Goal: Task Accomplishment & Management: Manage account settings

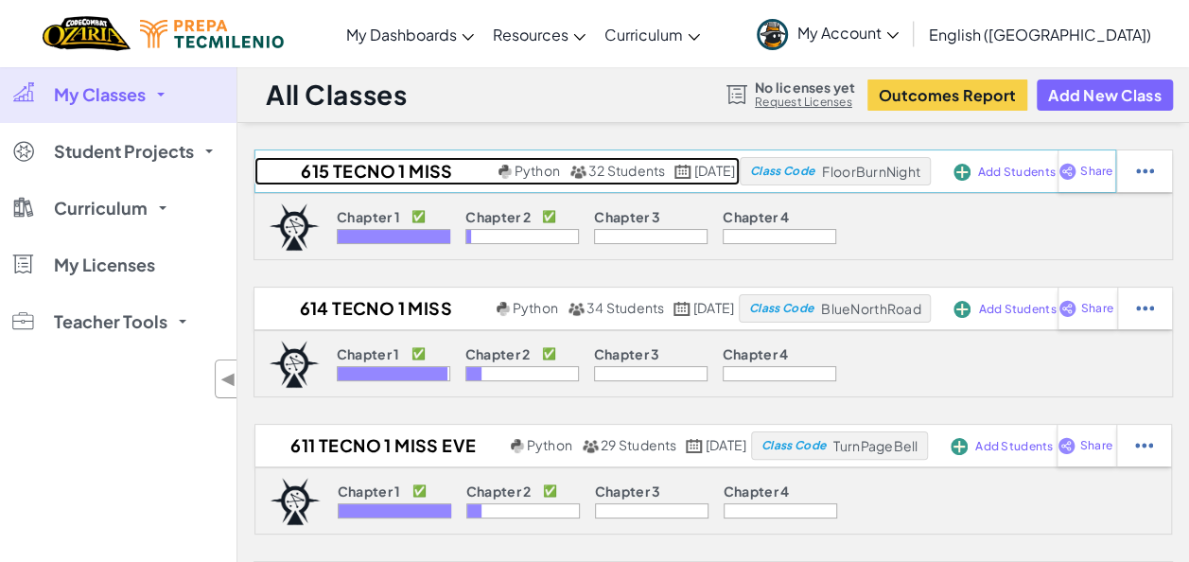
click at [303, 166] on h2 "615 Tecno 1 Miss Eve 2025" at bounding box center [373, 171] width 238 height 28
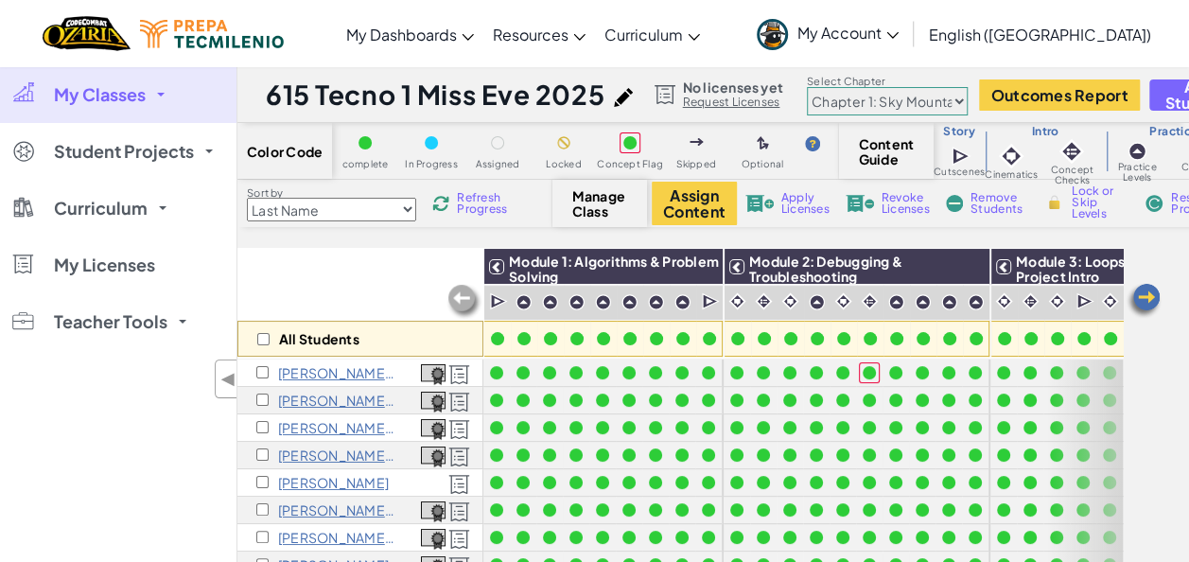
click at [405, 203] on select "Last Name first Name Progress (High to Low) Progress (Low to Hight)" at bounding box center [331, 210] width 169 height 24
select select "Progress (High to Low)"
click at [247, 198] on select "Last Name first Name Progress (High to Low) Progress (Low to Hight)" at bounding box center [331, 210] width 169 height 24
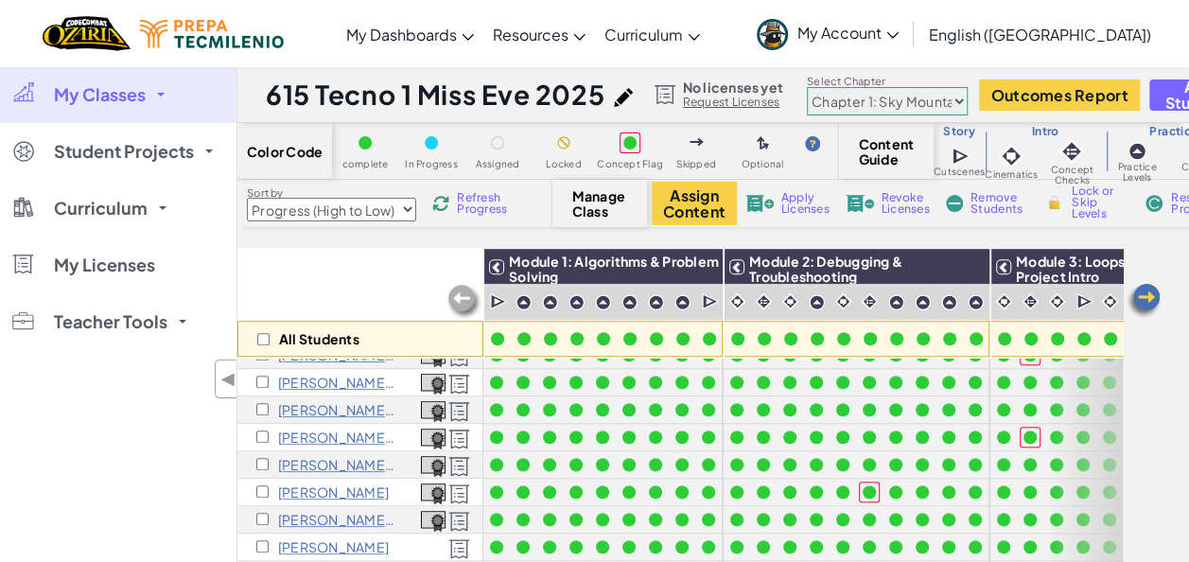
click at [927, 102] on select "Chapter 1: Sky Mountain Chapter 2: The Moon Dancers Chapter 3: The Phoenix Land…" at bounding box center [887, 101] width 161 height 28
select select "5d8a57abe8919b28d5113af1"
click at [807, 87] on select "Chapter 1: Sky Mountain Chapter 2: The Moon Dancers Chapter 3: The Phoenix Land…" at bounding box center [887, 101] width 161 height 28
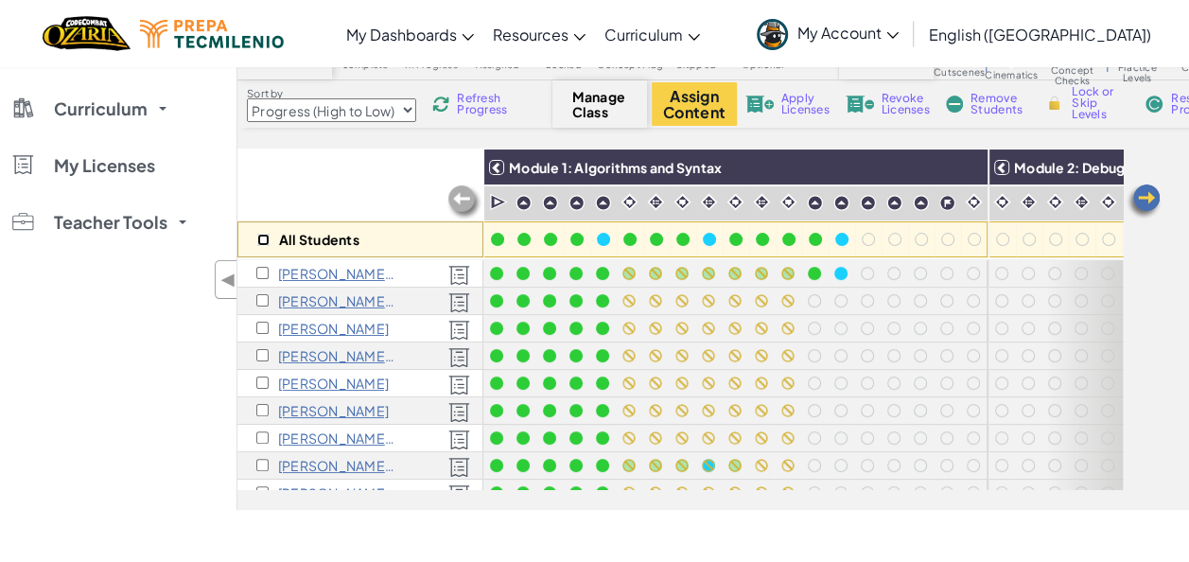
click at [259, 240] on input "checkbox" at bounding box center [263, 240] width 12 height 12
checkbox input "true"
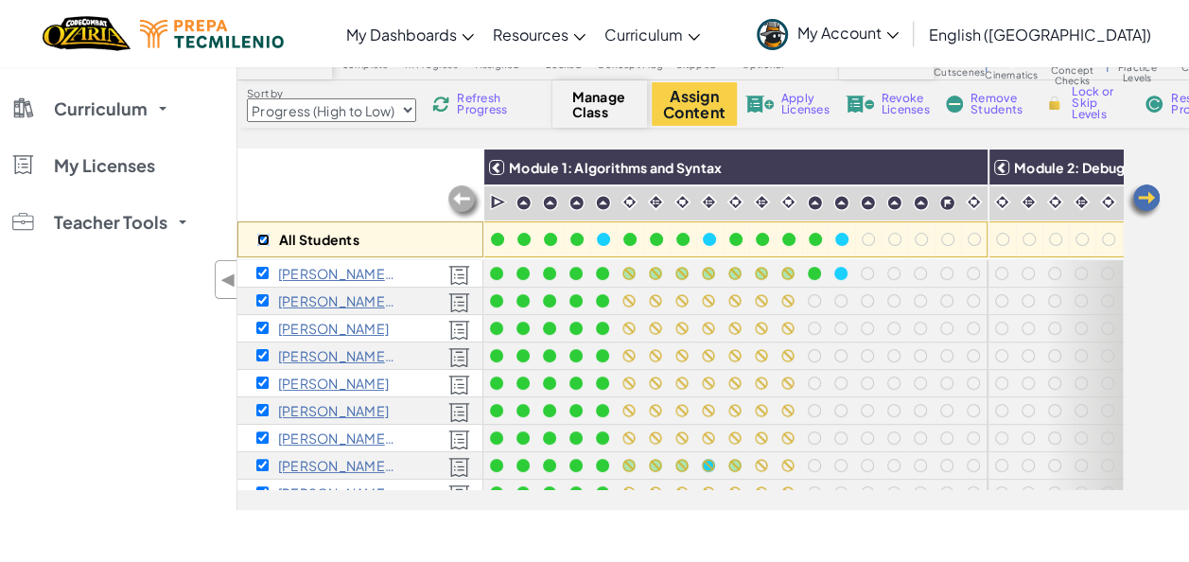
checkbox input "true"
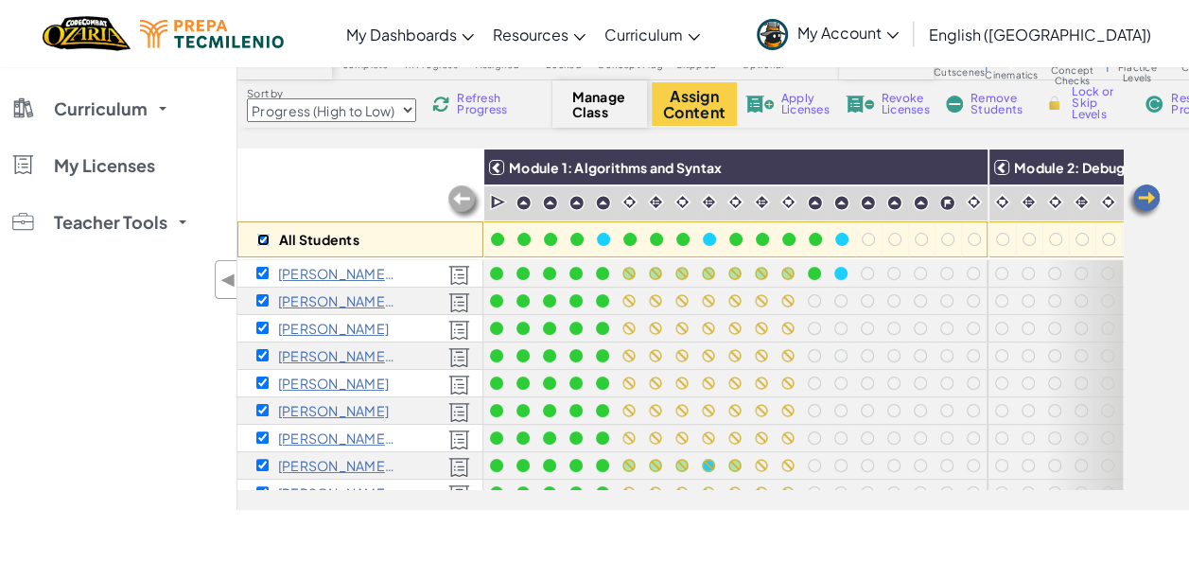
checkbox input "true"
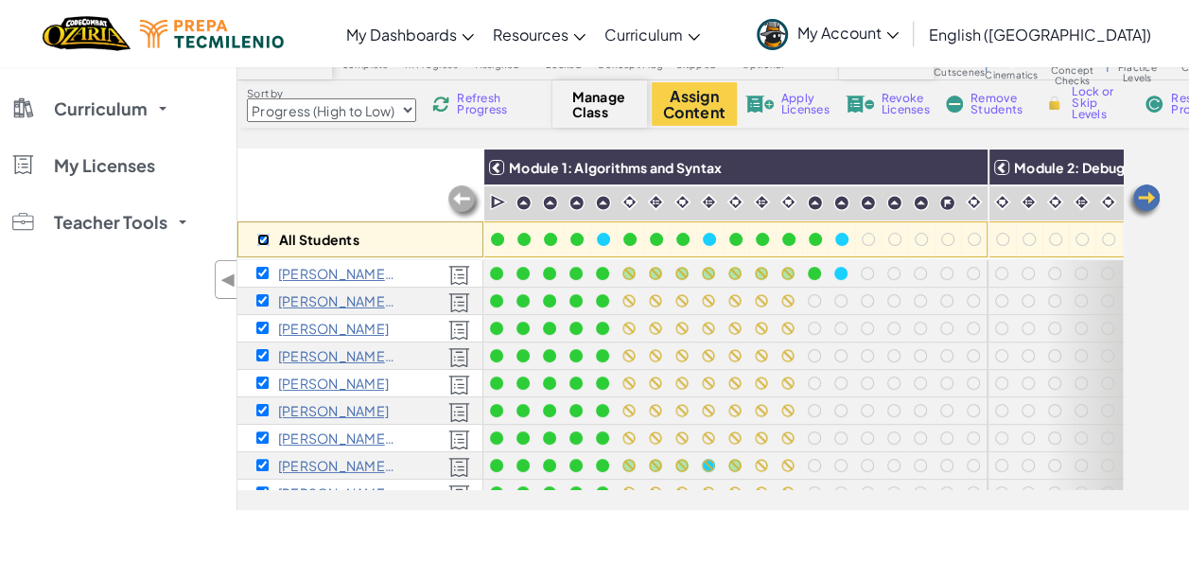
checkbox input "true"
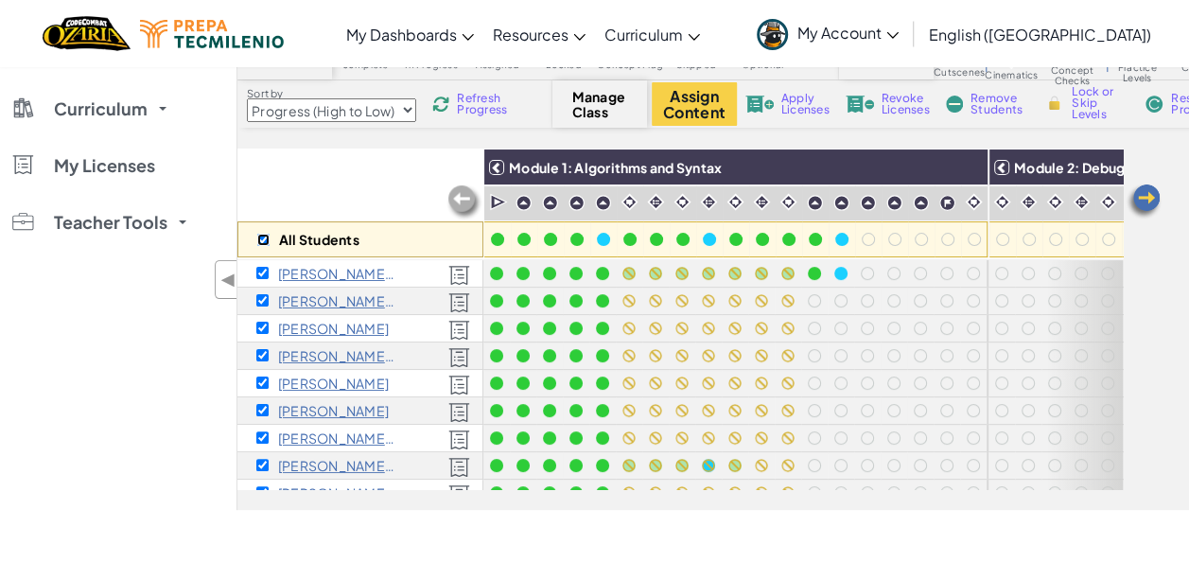
checkbox input "true"
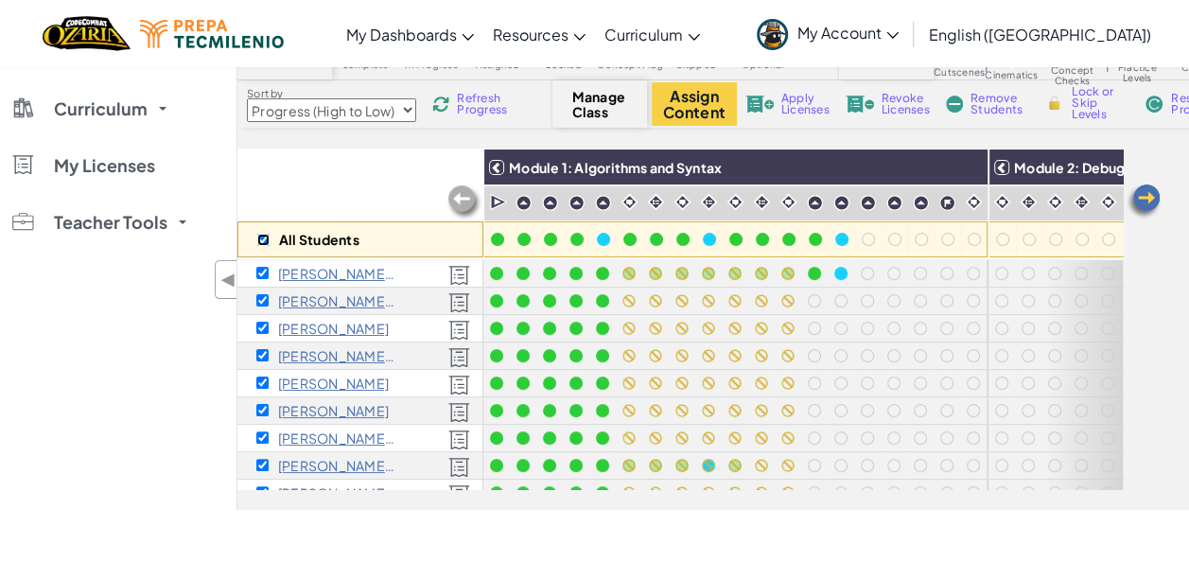
checkbox input "true"
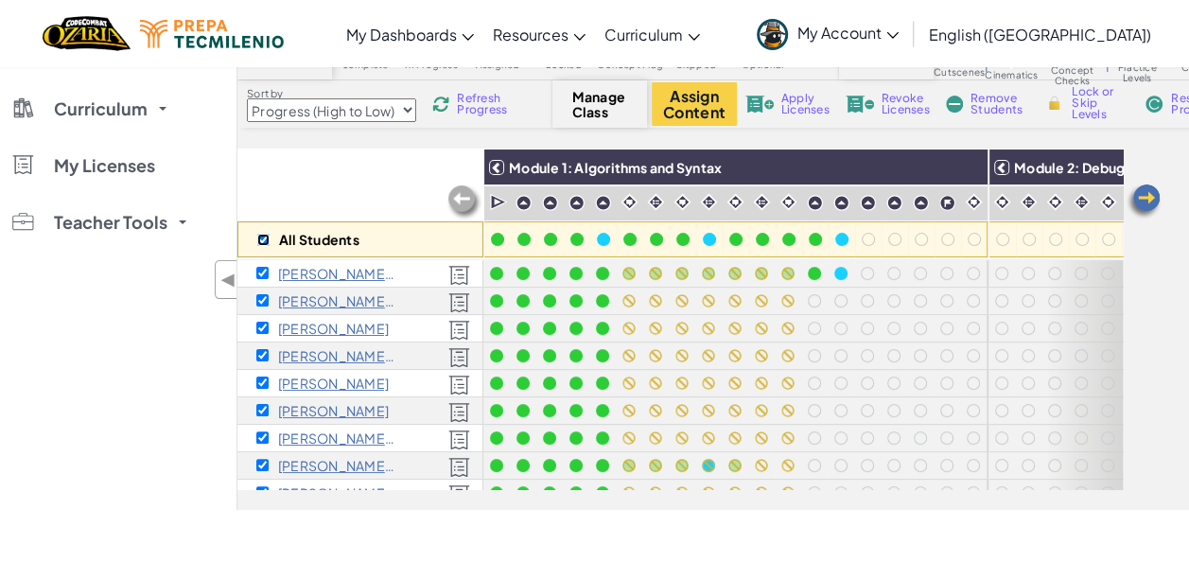
checkbox input "true"
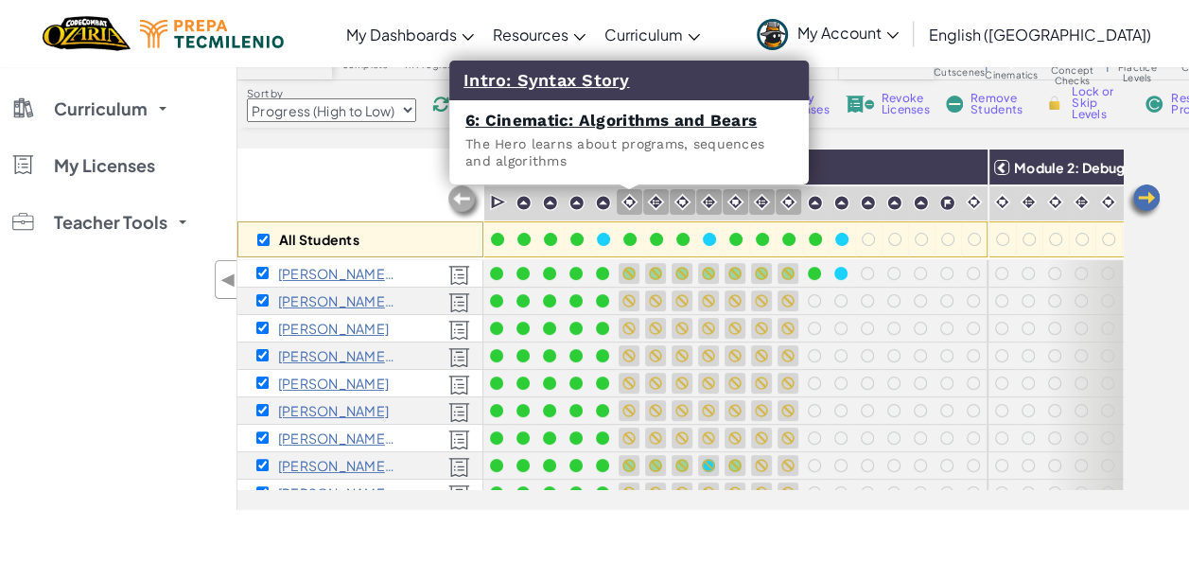
click at [626, 199] on img at bounding box center [629, 202] width 18 height 18
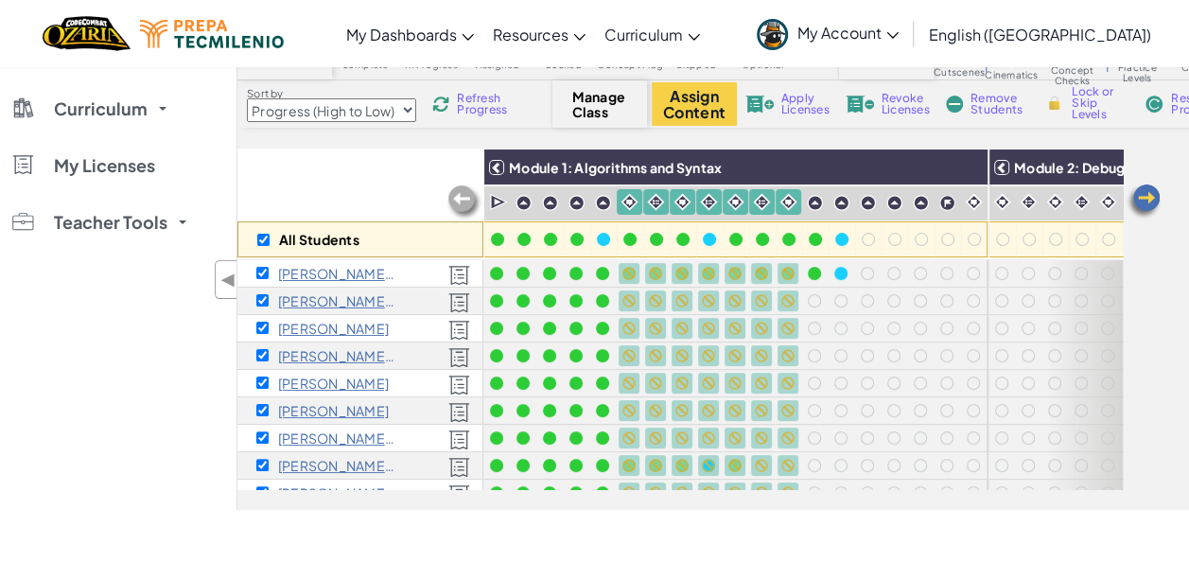
click at [1091, 105] on span "Lock or Skip Levels" at bounding box center [1099, 103] width 56 height 34
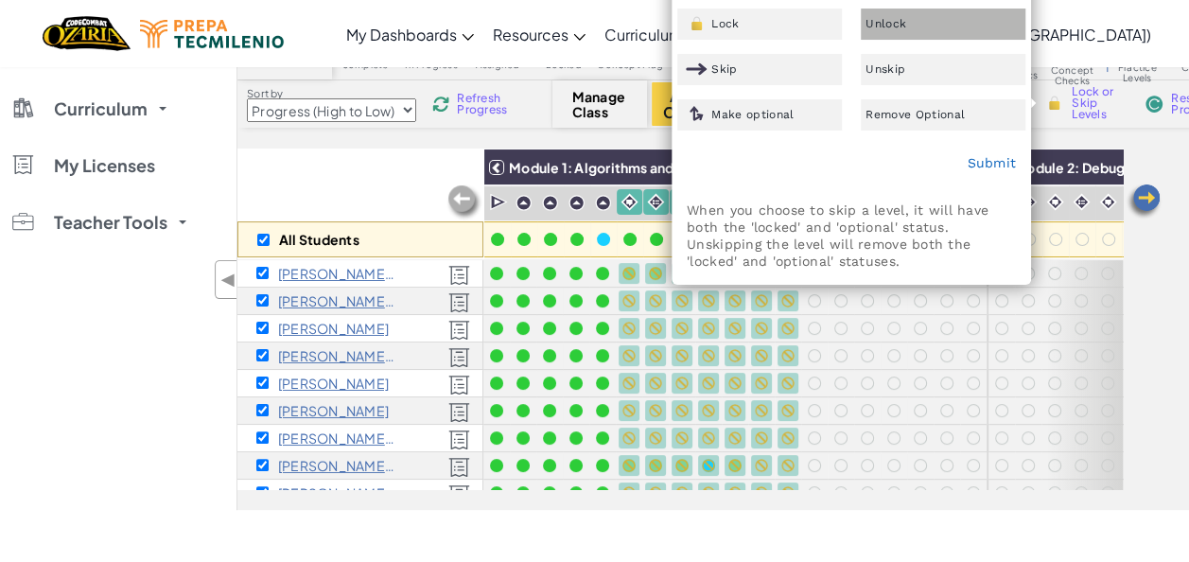
click at [933, 21] on div "Unlock" at bounding box center [942, 24] width 165 height 31
click at [995, 160] on link "Submit" at bounding box center [990, 162] width 49 height 15
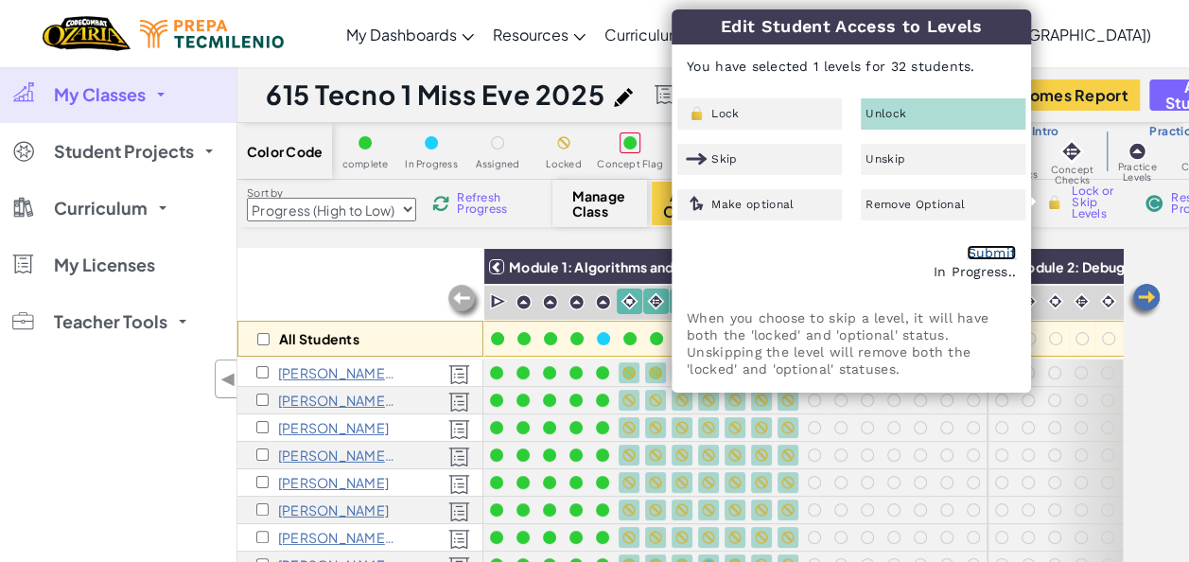
checkbox input "false"
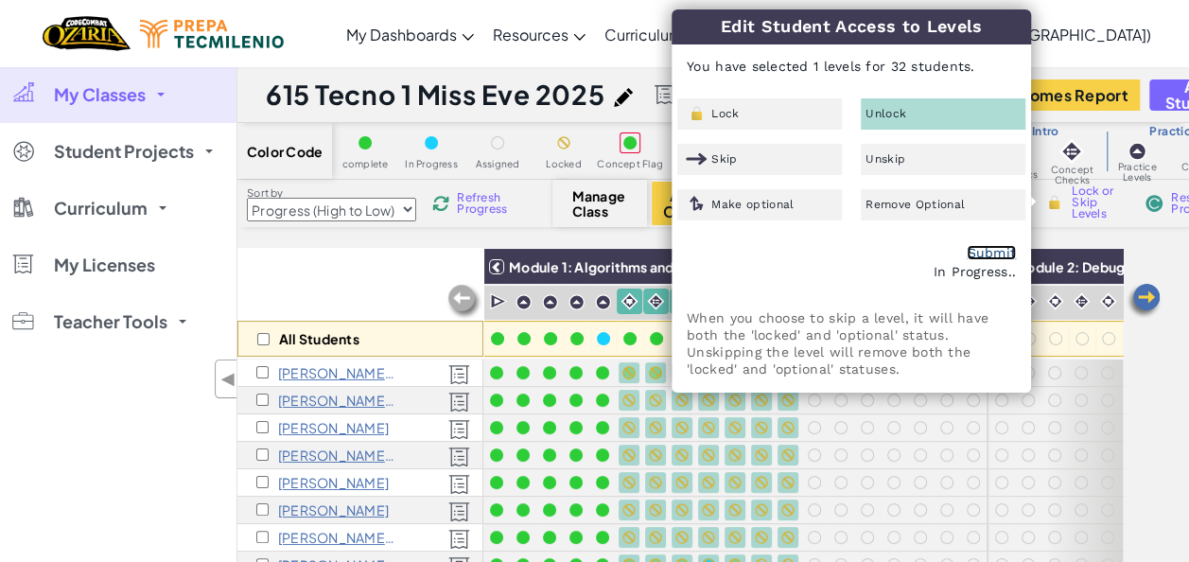
checkbox input "false"
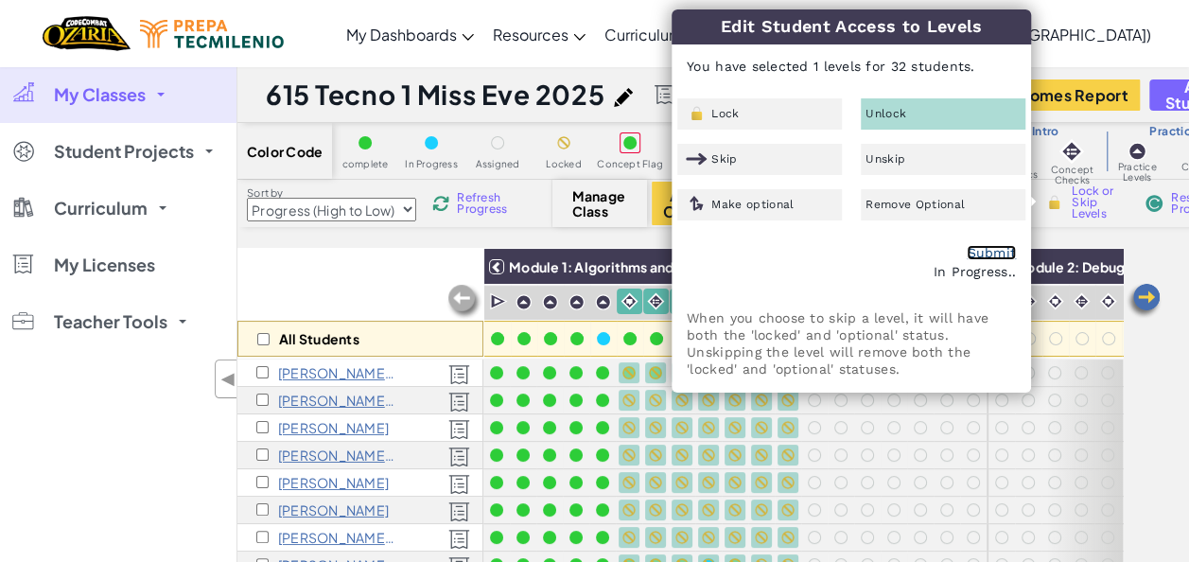
checkbox input "false"
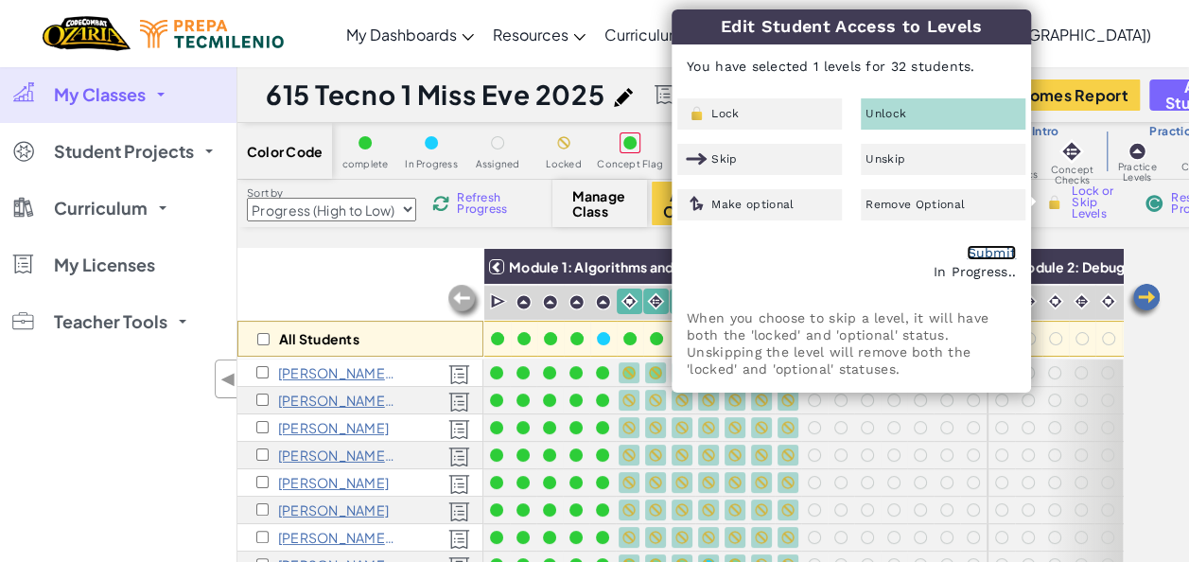
checkbox input "false"
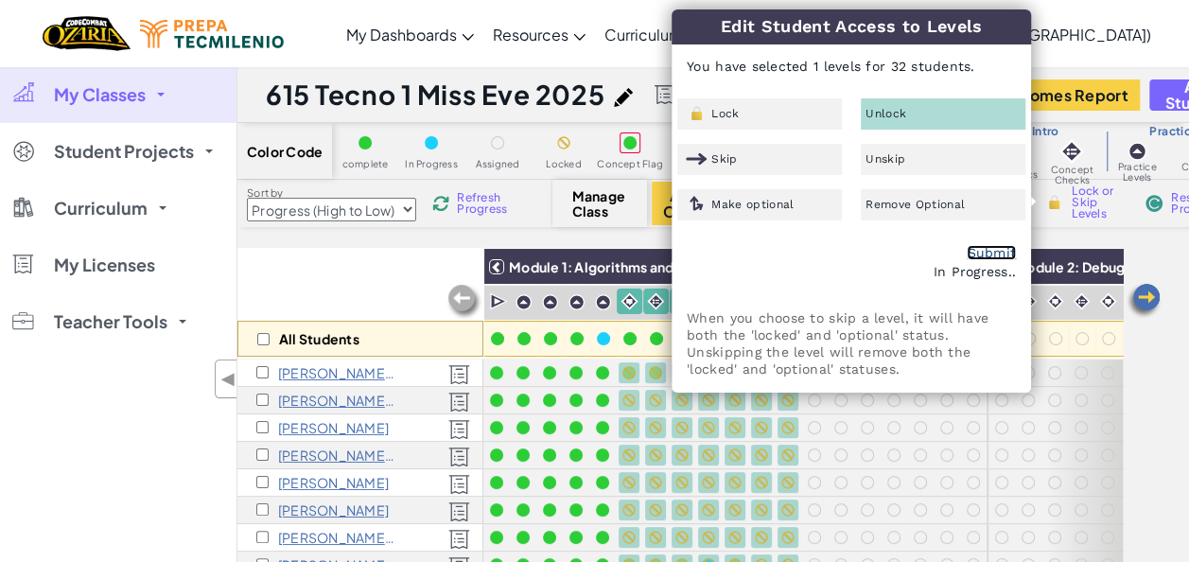
checkbox input "false"
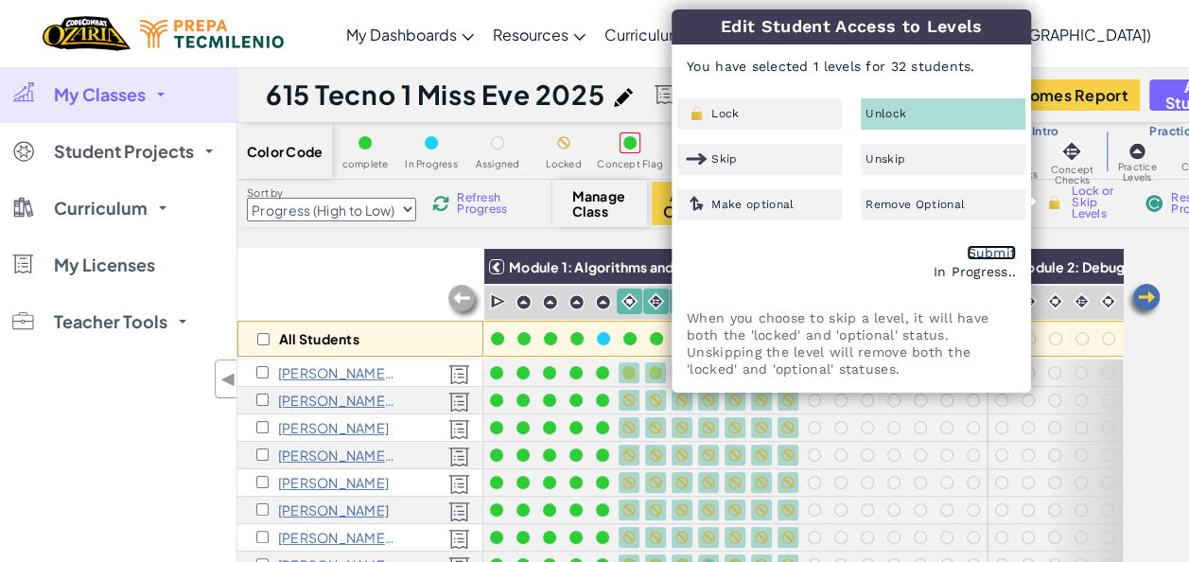
checkbox input "false"
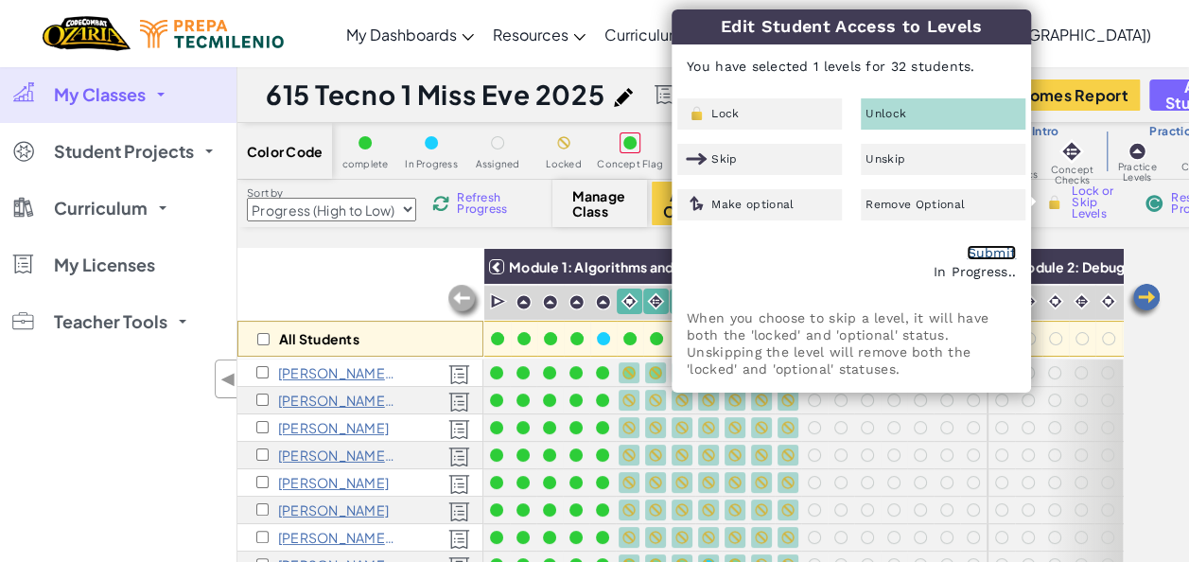
checkbox input "false"
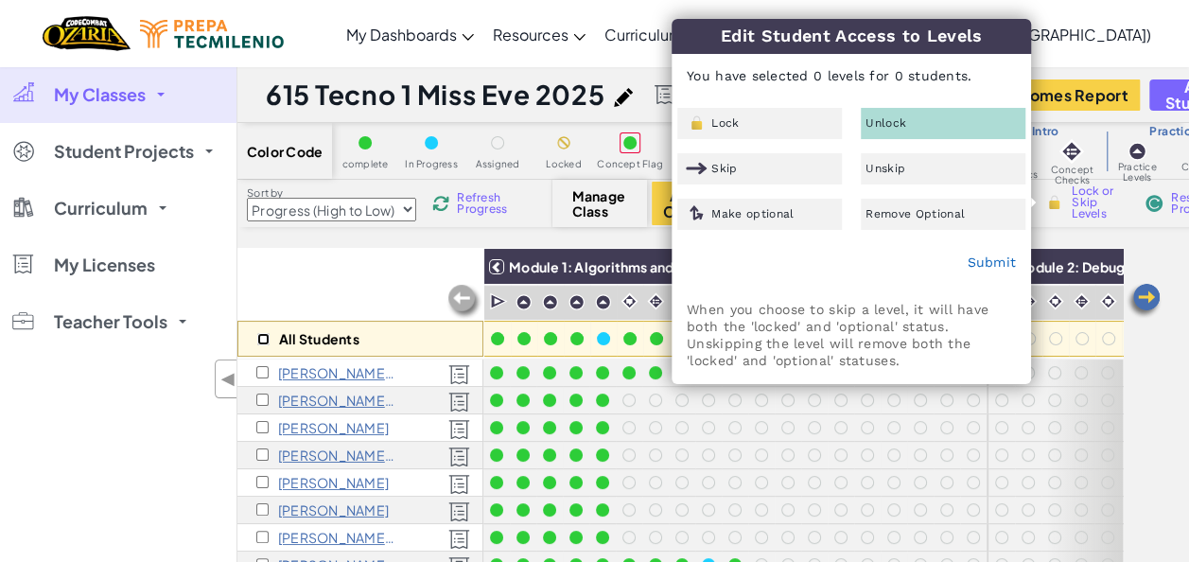
click at [263, 339] on input "checkbox" at bounding box center [263, 339] width 12 height 12
checkbox input "true"
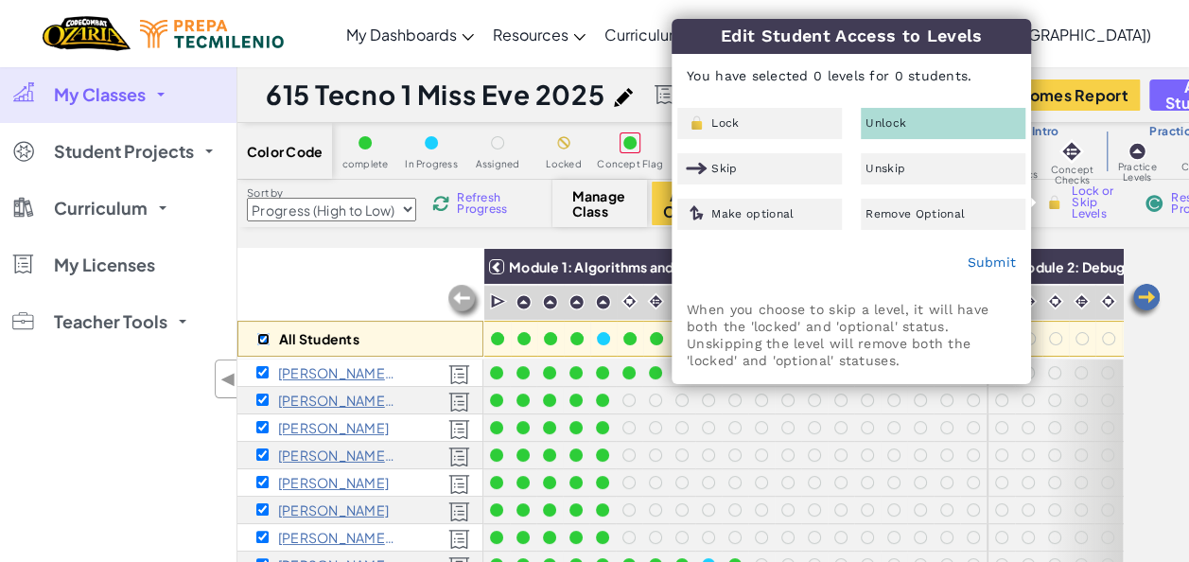
checkbox input "true"
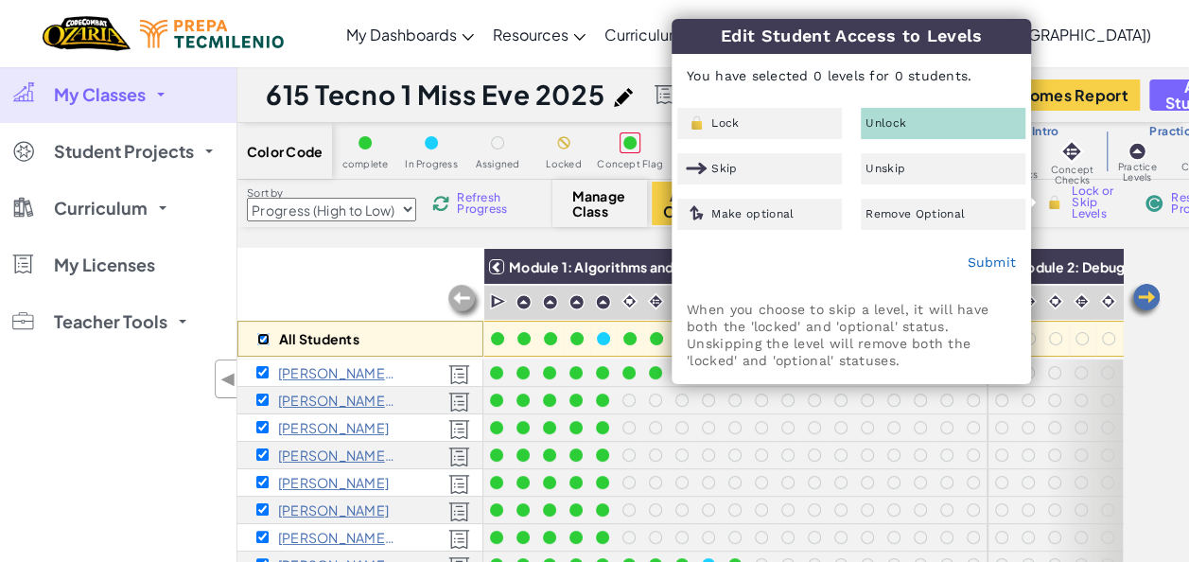
checkbox input "true"
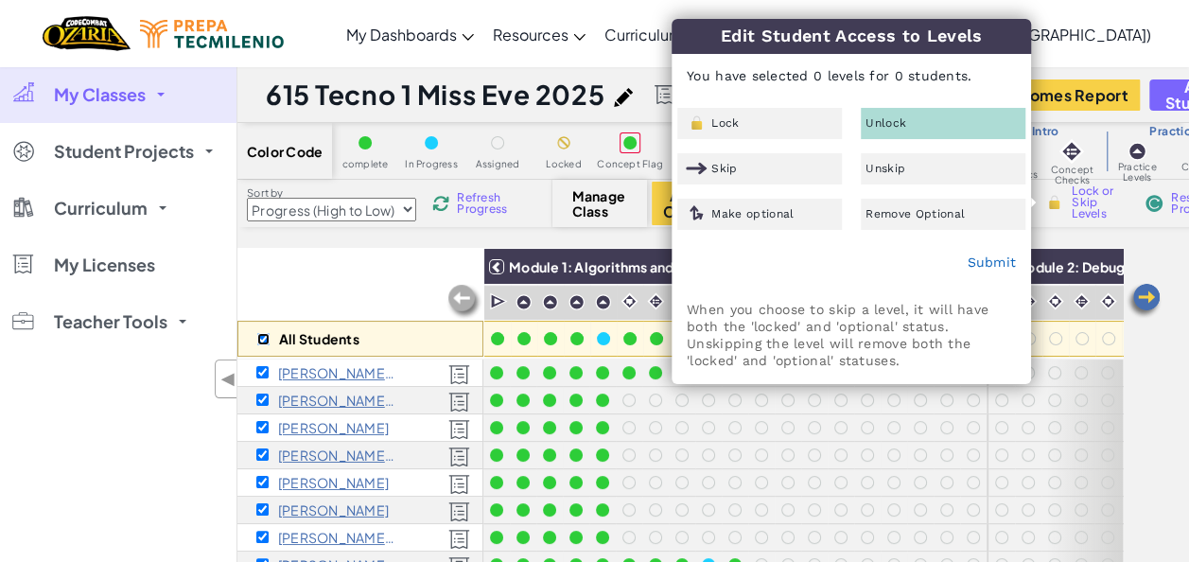
checkbox input "true"
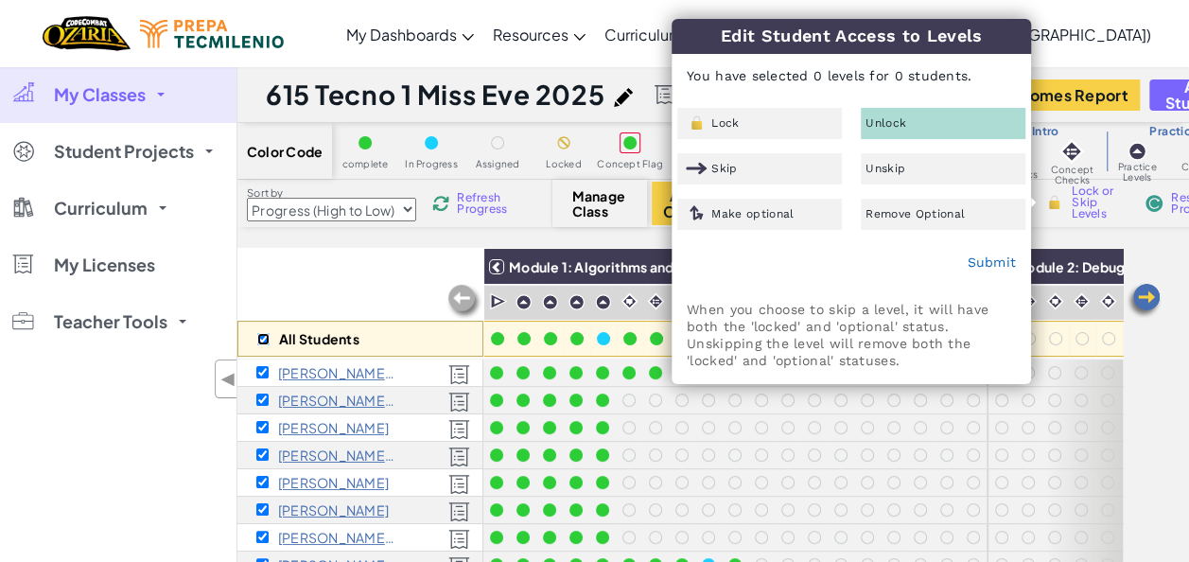
checkbox input "true"
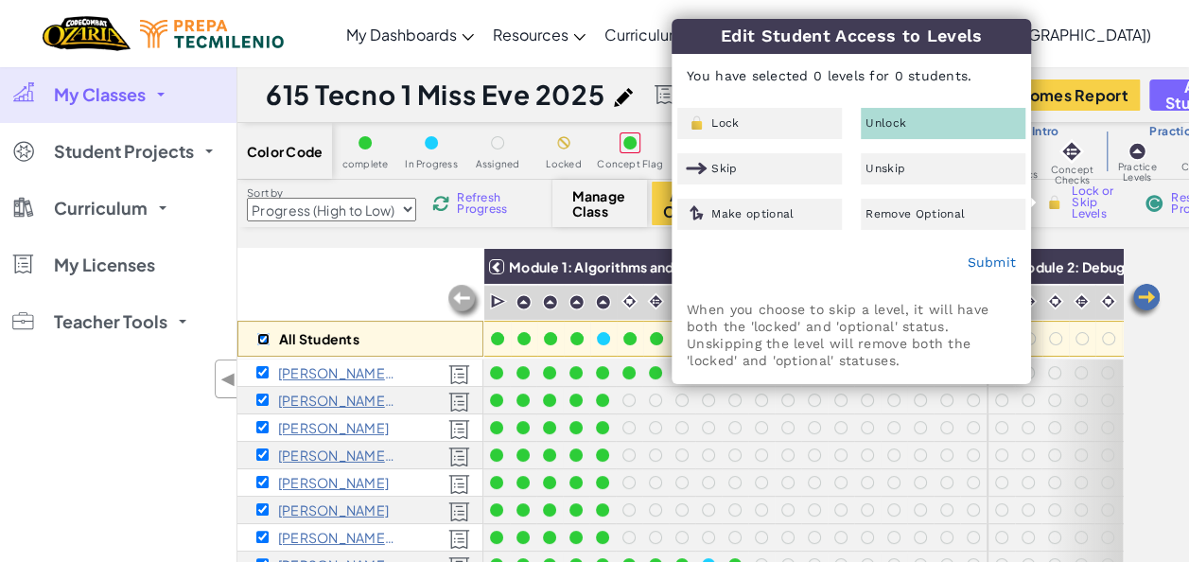
checkbox input "true"
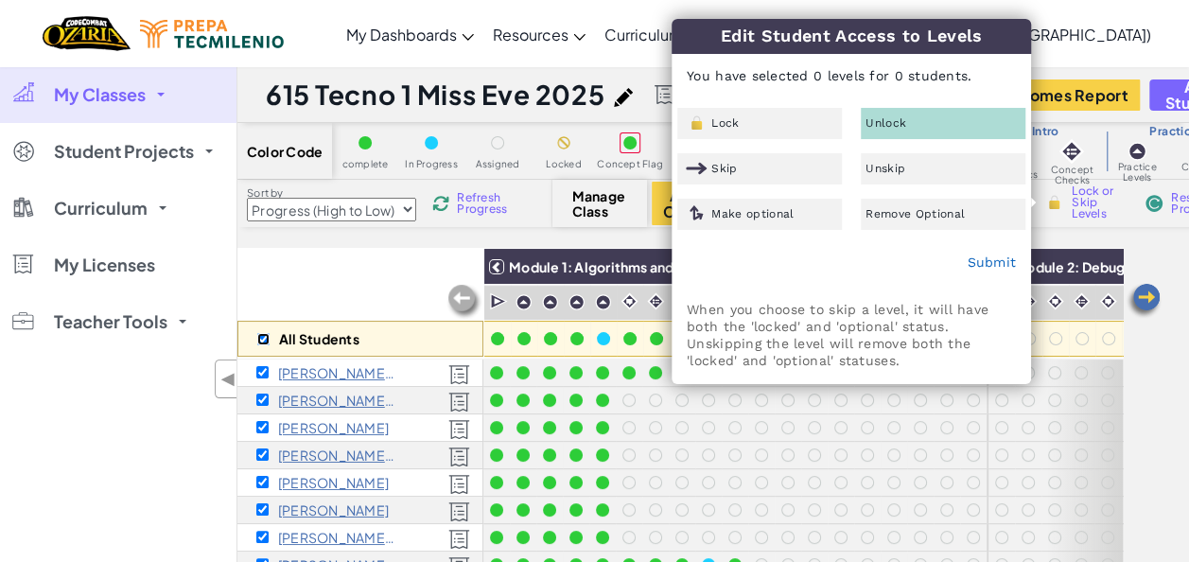
checkbox input "true"
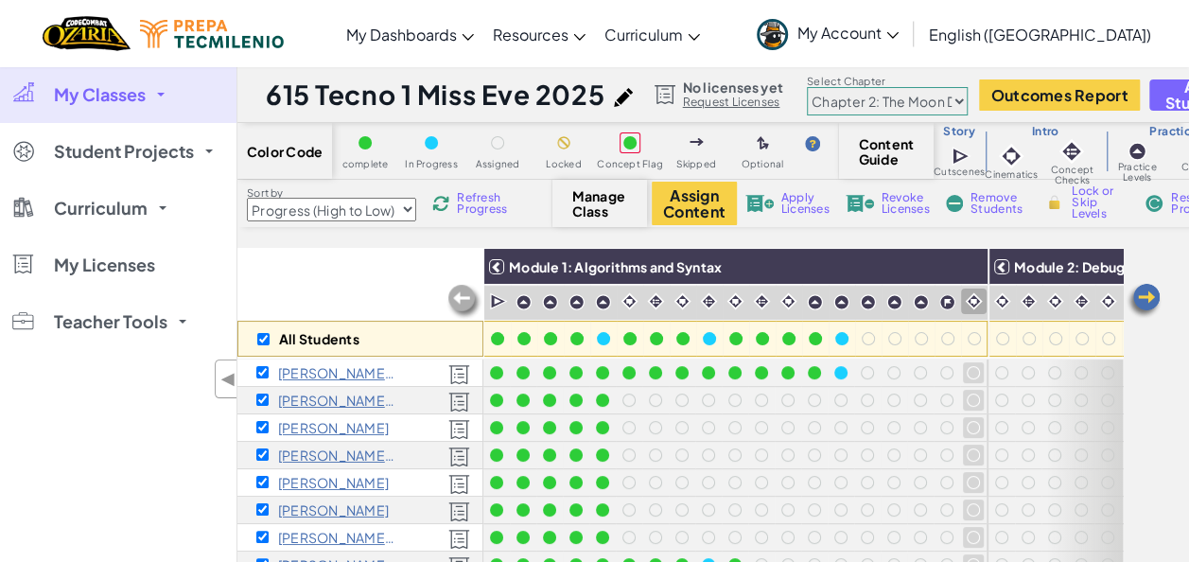
click at [970, 300] on img at bounding box center [973, 301] width 18 height 18
click at [1082, 210] on span "Lock or Skip Levels" at bounding box center [1099, 202] width 56 height 34
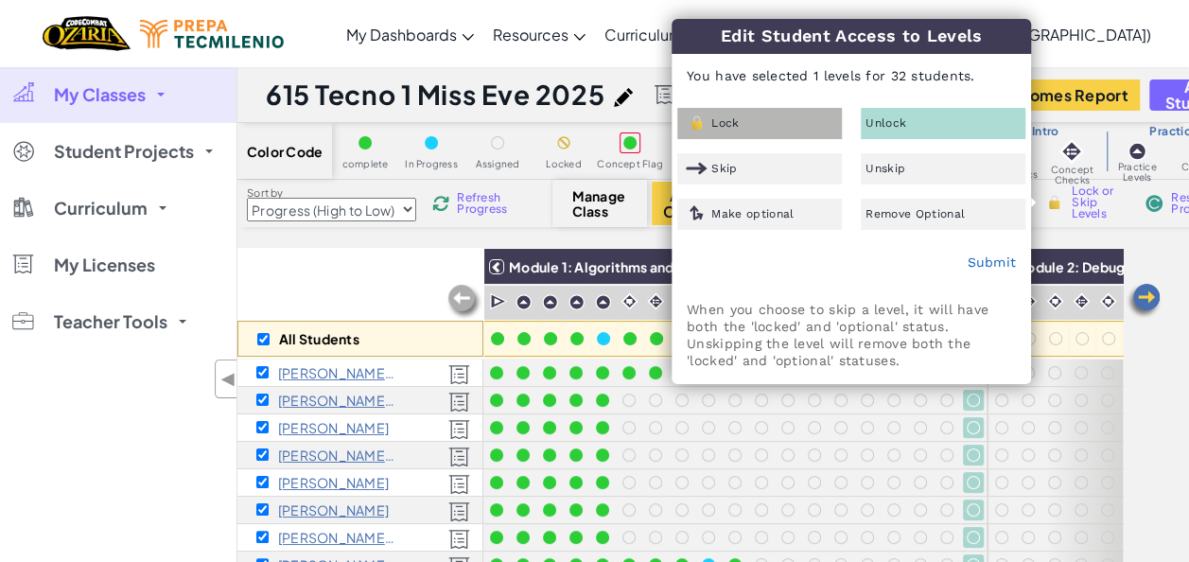
click at [744, 125] on div "Lock" at bounding box center [759, 123] width 165 height 31
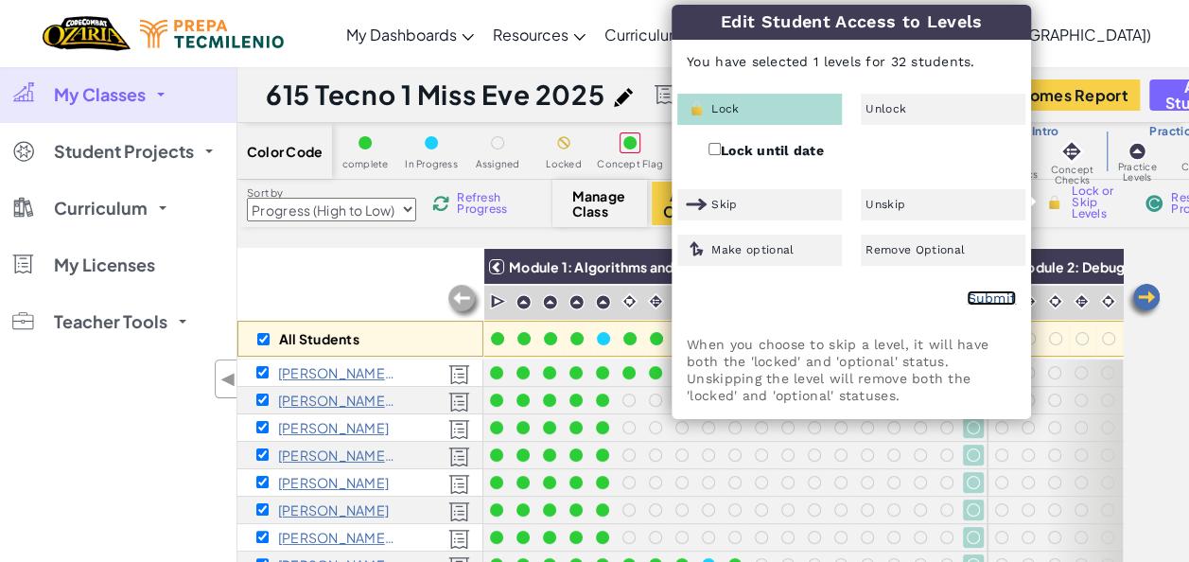
click at [995, 294] on link "Submit" at bounding box center [990, 297] width 49 height 15
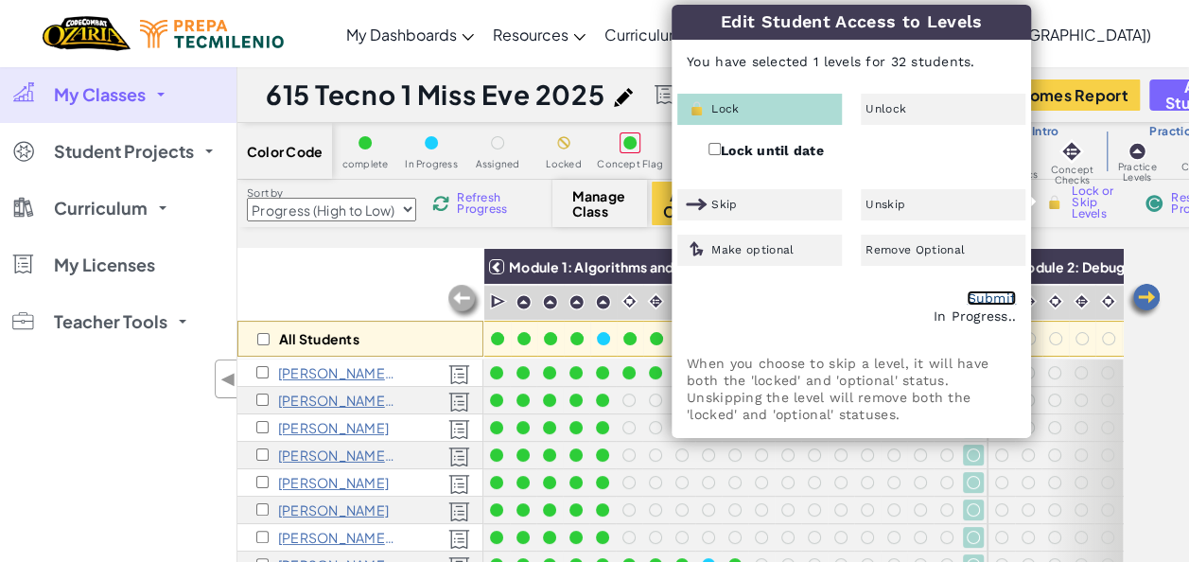
checkbox input "false"
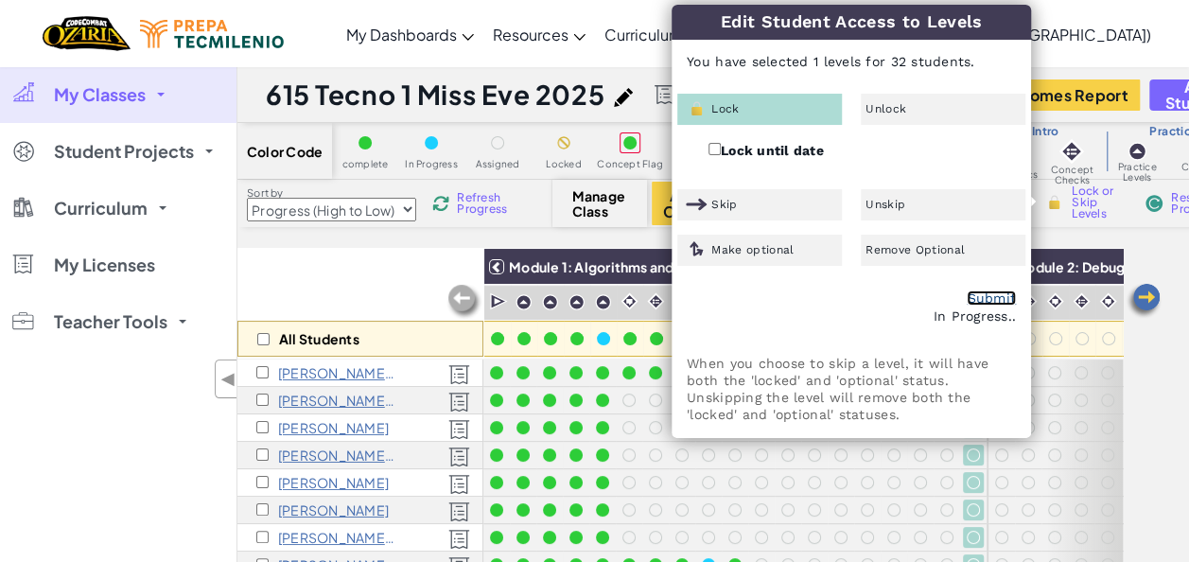
checkbox input "false"
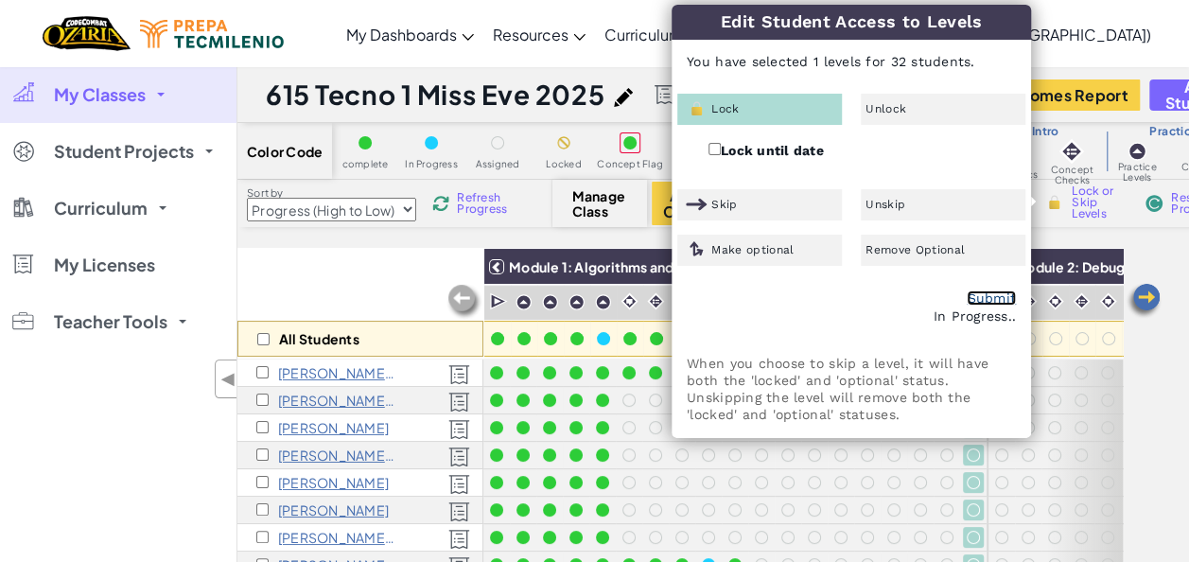
checkbox input "false"
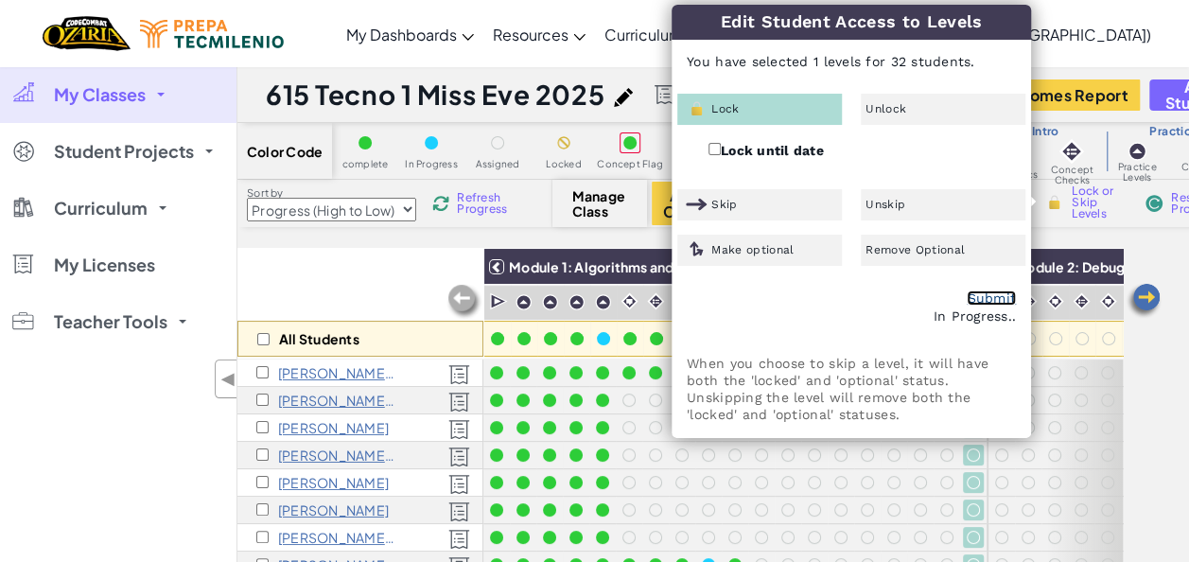
checkbox input "false"
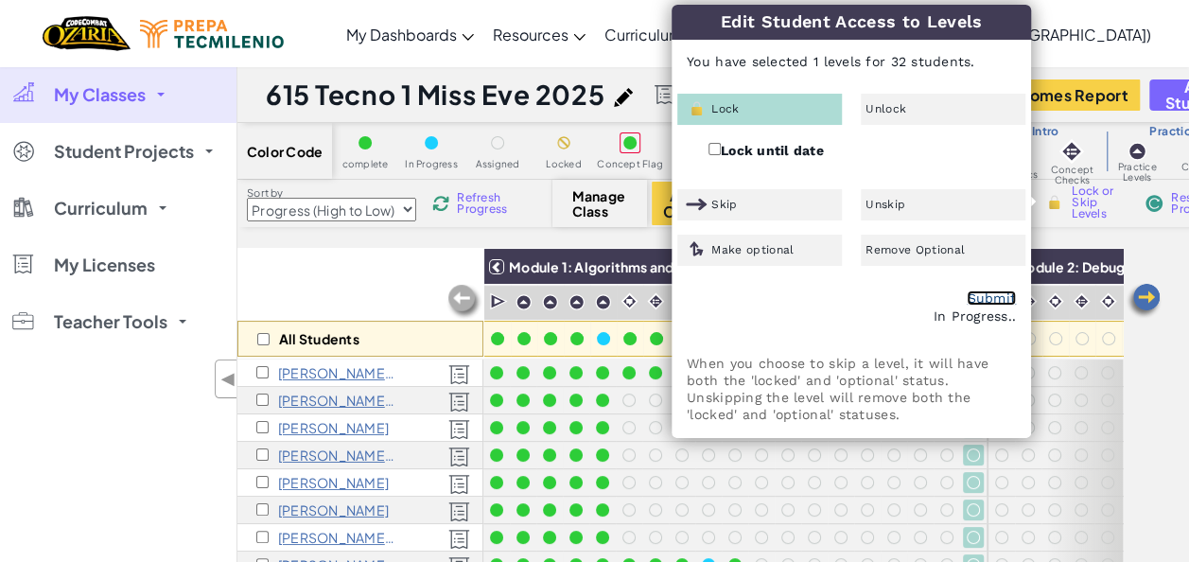
checkbox input "false"
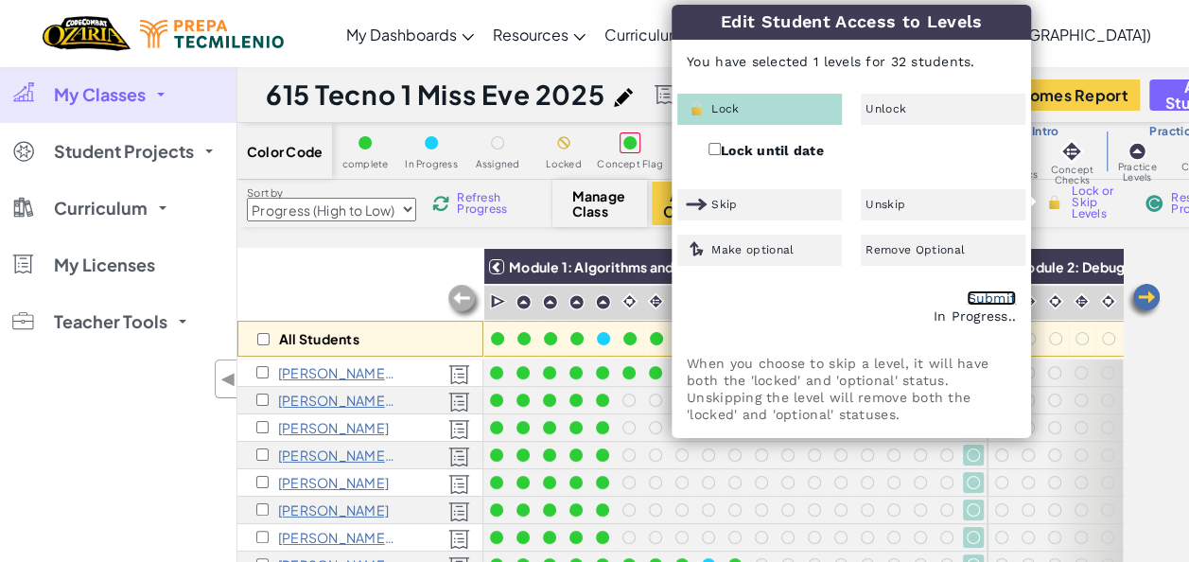
checkbox input "false"
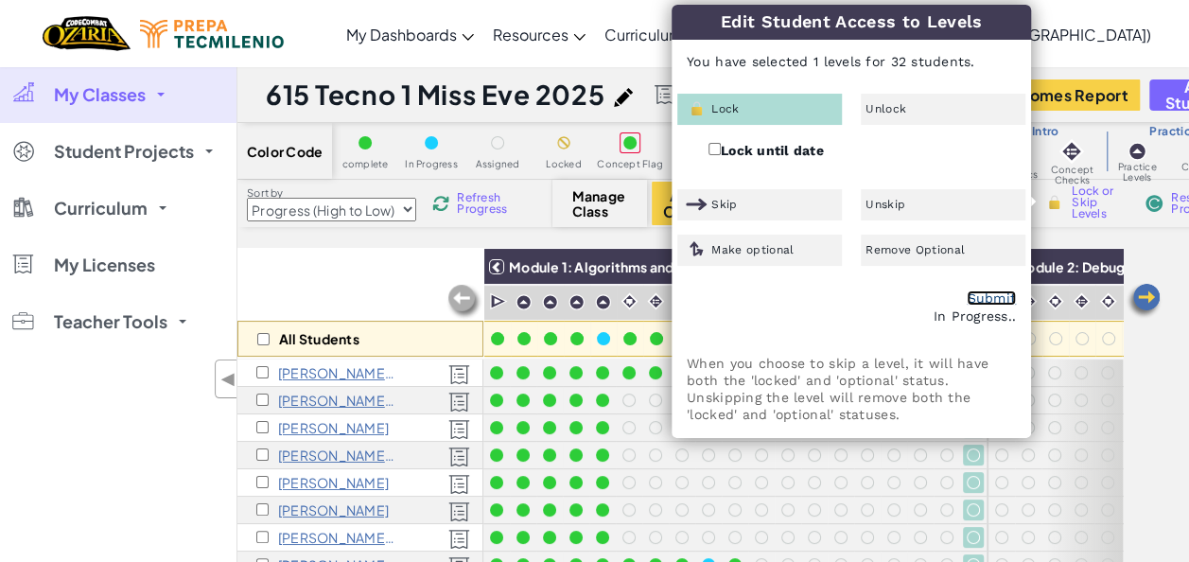
checkbox input "false"
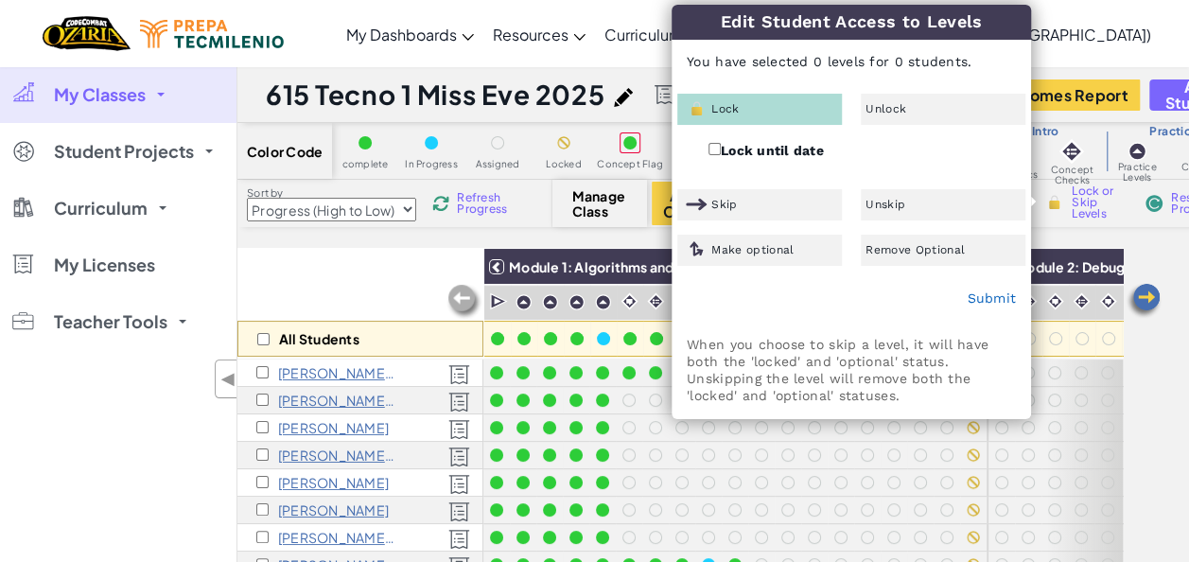
click at [1159, 397] on div "All Students Module 1: Algorithms and Syntax Module 2: Debugging Module 3: Vari…" at bounding box center [712, 428] width 951 height 361
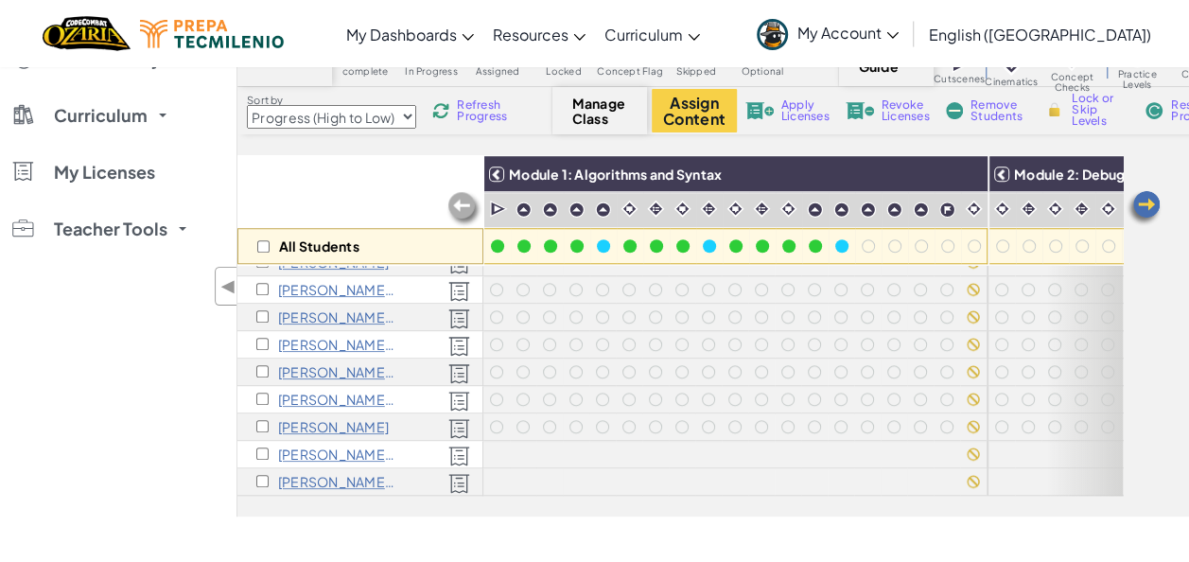
scroll to position [78, 0]
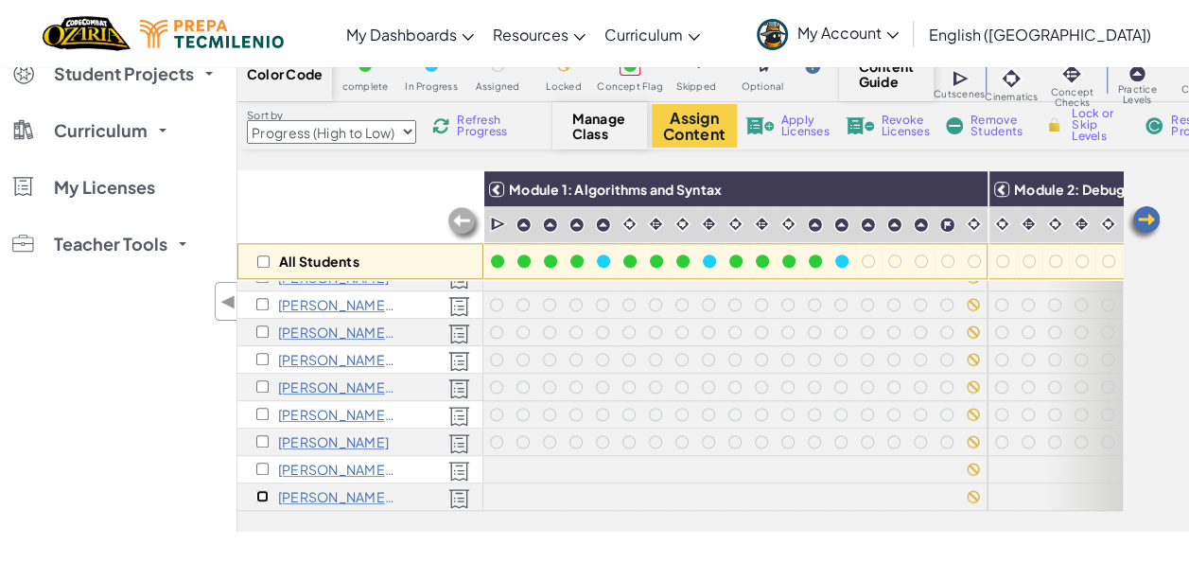
click at [258, 490] on input "checkbox" at bounding box center [262, 496] width 12 height 12
checkbox input "true"
click at [660, 127] on button "Assign Content" at bounding box center [694, 125] width 85 height 43
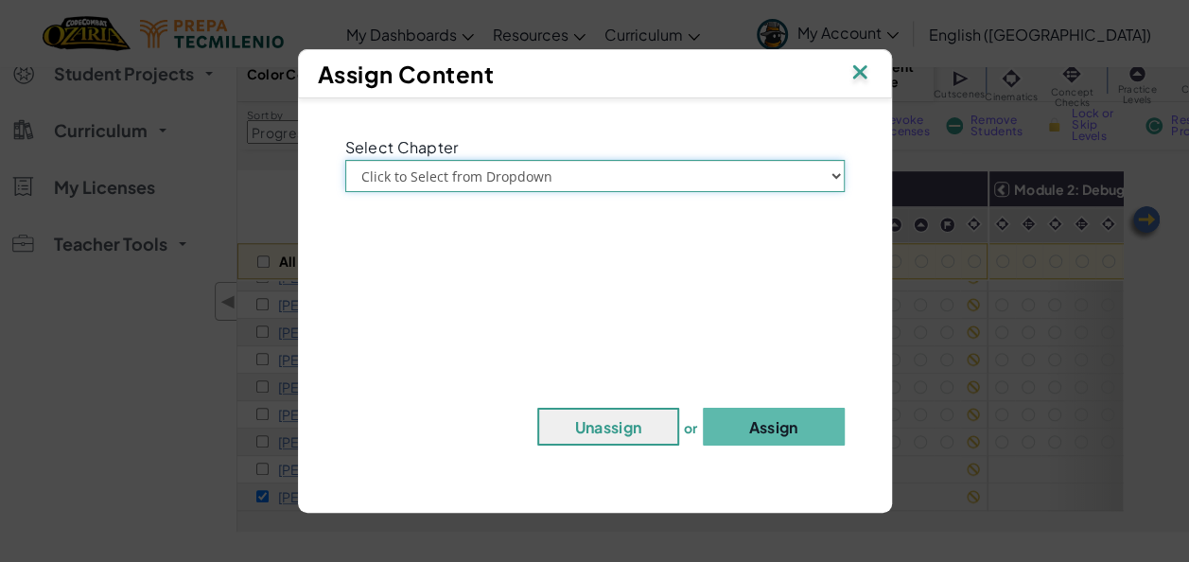
click at [537, 168] on select "Click to Select from Dropdown Chapter 1: [GEOGRAPHIC_DATA] Chapter 2: The Moon …" at bounding box center [594, 176] width 499 height 32
select select "Chapter 2: The Moon Dancers"
click at [345, 160] on select "Click to Select from Dropdown Chapter 1: [GEOGRAPHIC_DATA] Chapter 2: The Moon …" at bounding box center [594, 176] width 499 height 32
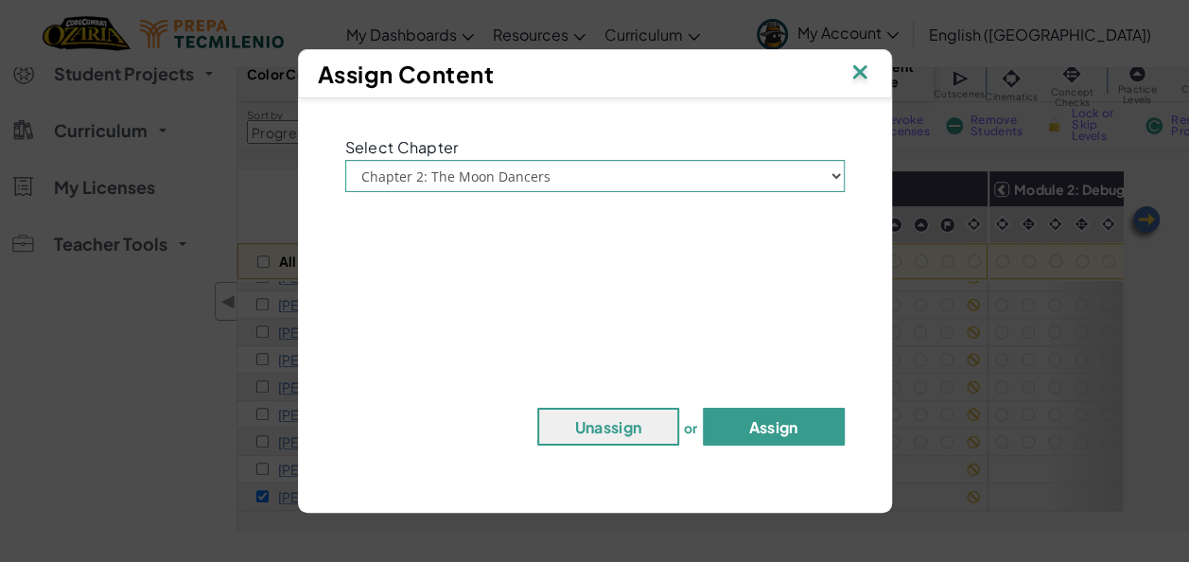
click at [745, 433] on button "Assign" at bounding box center [774, 427] width 142 height 38
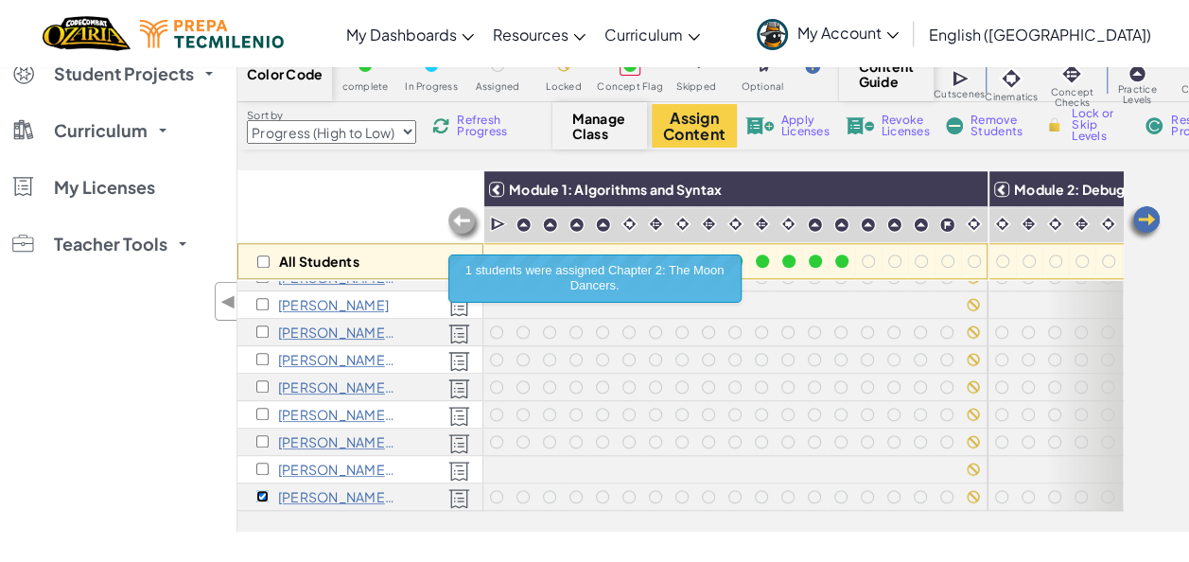
click at [259, 490] on input "checkbox" at bounding box center [262, 496] width 12 height 12
checkbox input "false"
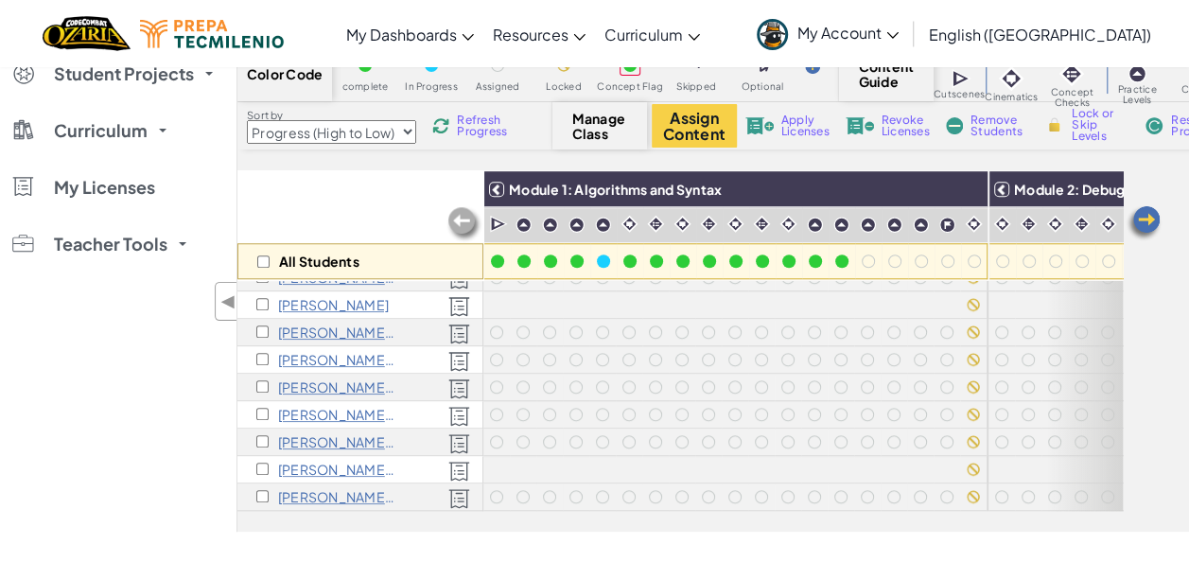
click at [898, 36] on span "My Account" at bounding box center [847, 33] width 101 height 20
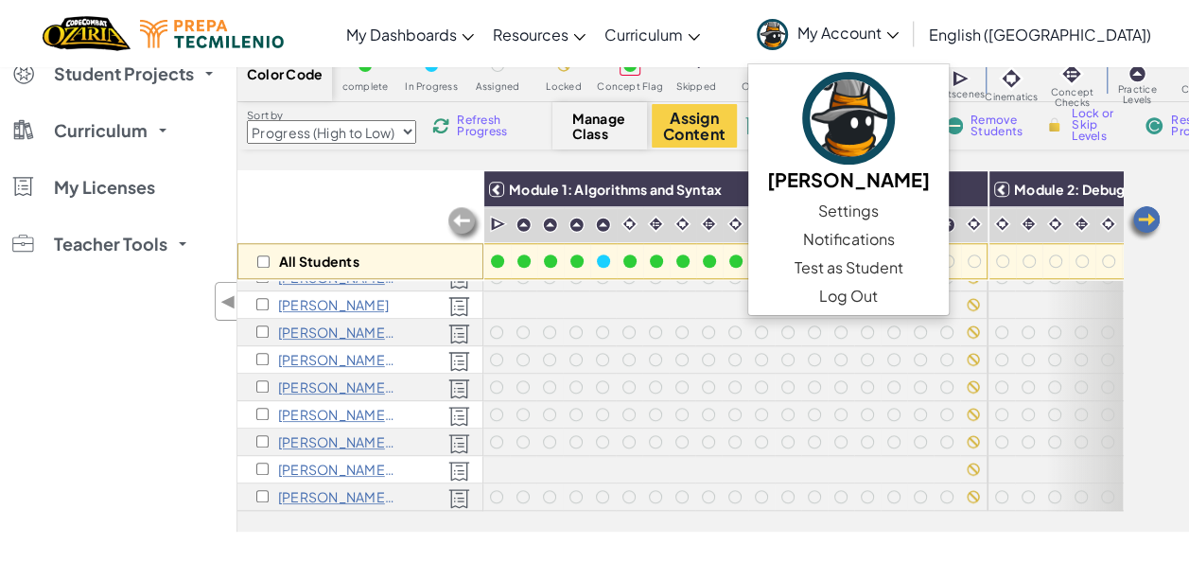
click at [898, 36] on span "My Account" at bounding box center [847, 33] width 101 height 20
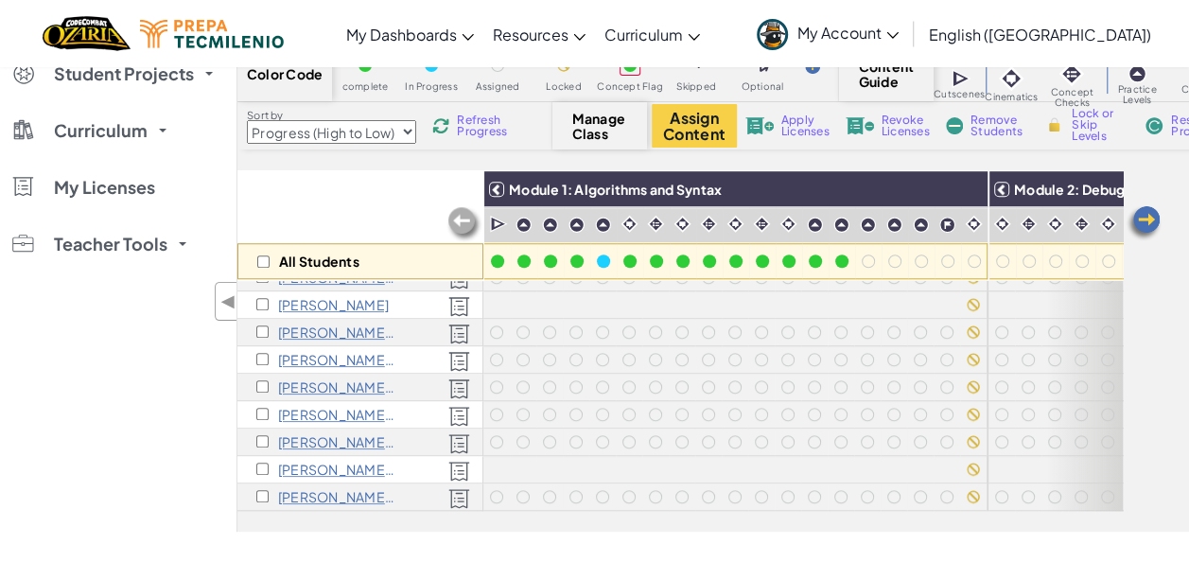
scroll to position [0, 0]
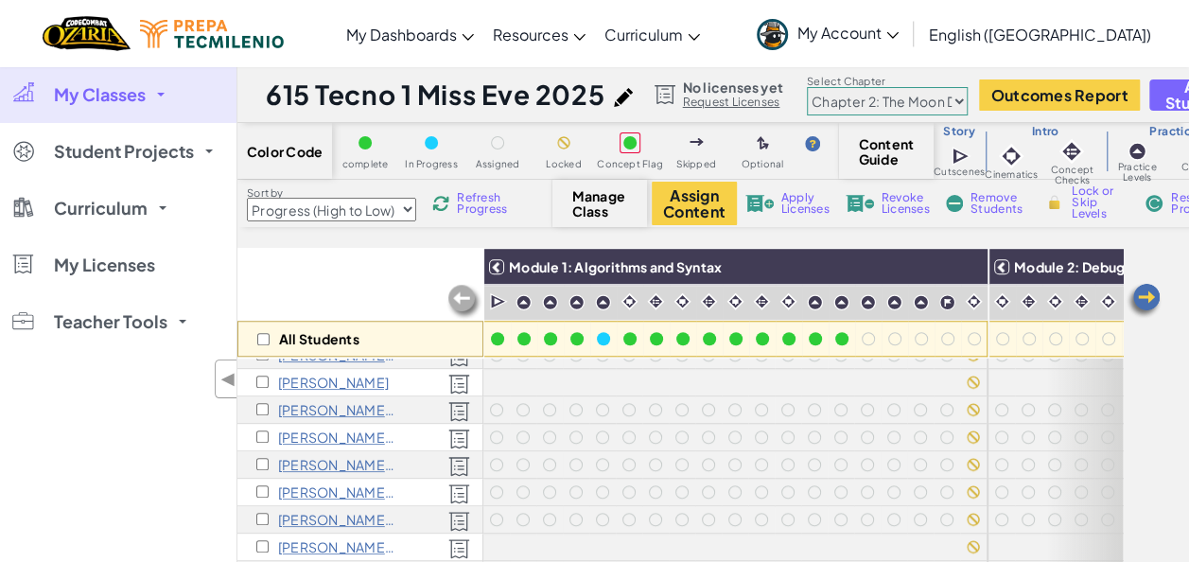
click at [833, 96] on select "Chapter 1: Sky Mountain Chapter 2: The Moon Dancers Chapter 3: The Phoenix Land…" at bounding box center [887, 101] width 161 height 28
select select "5d41d731a8d1836b5aa3cba1"
click at [807, 87] on select "Chapter 1: Sky Mountain Chapter 2: The Moon Dancers Chapter 3: The Phoenix Land…" at bounding box center [887, 101] width 161 height 28
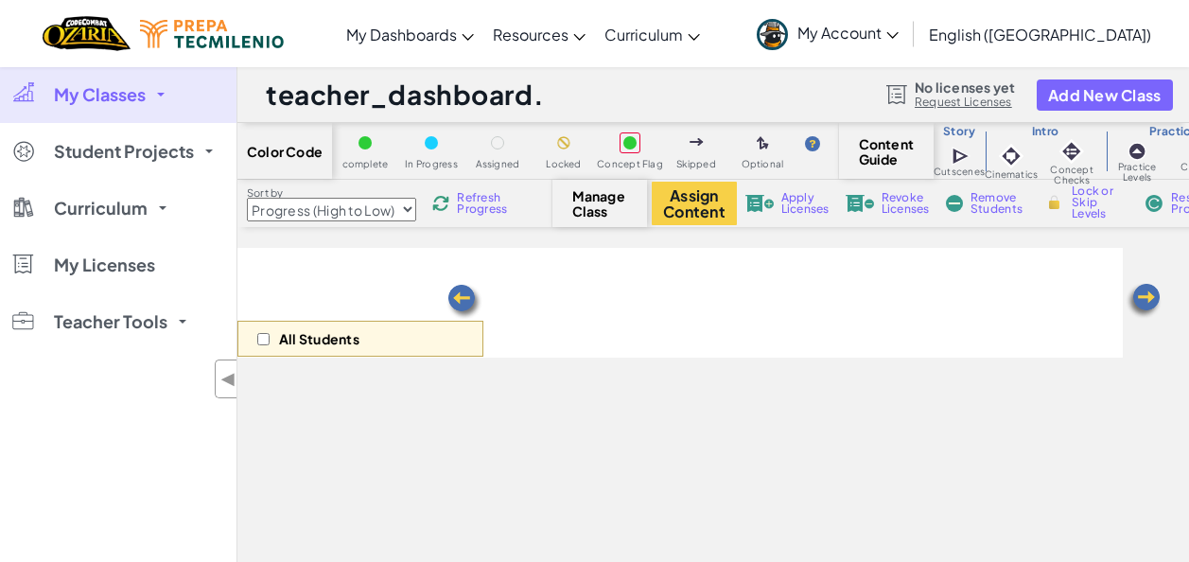
select select "Progress (High to Low)"
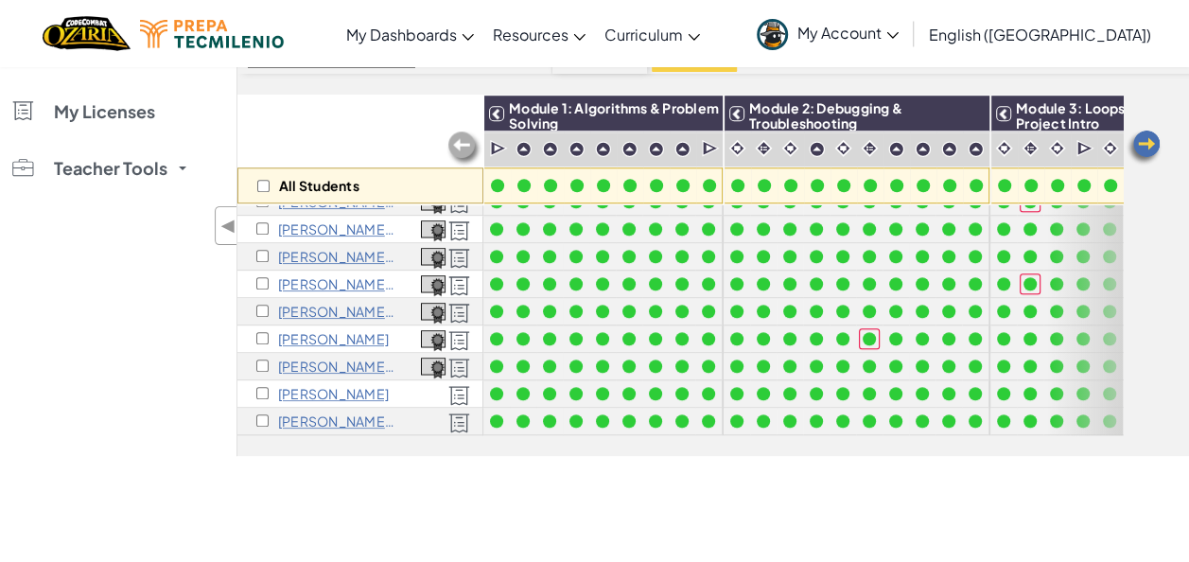
scroll to position [130, 0]
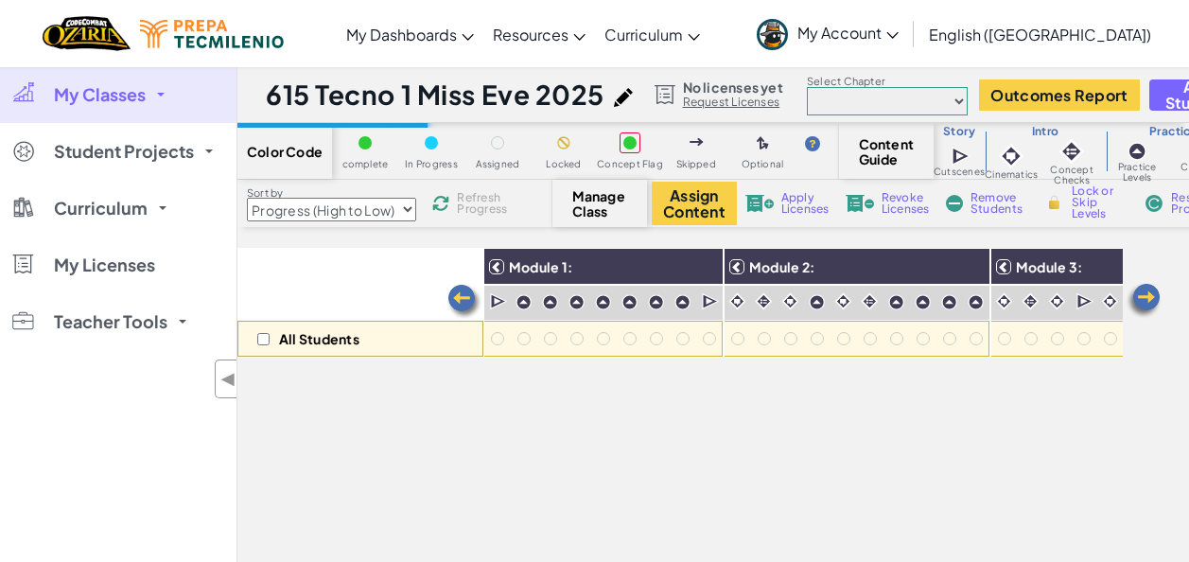
select select "Progress (High to Low)"
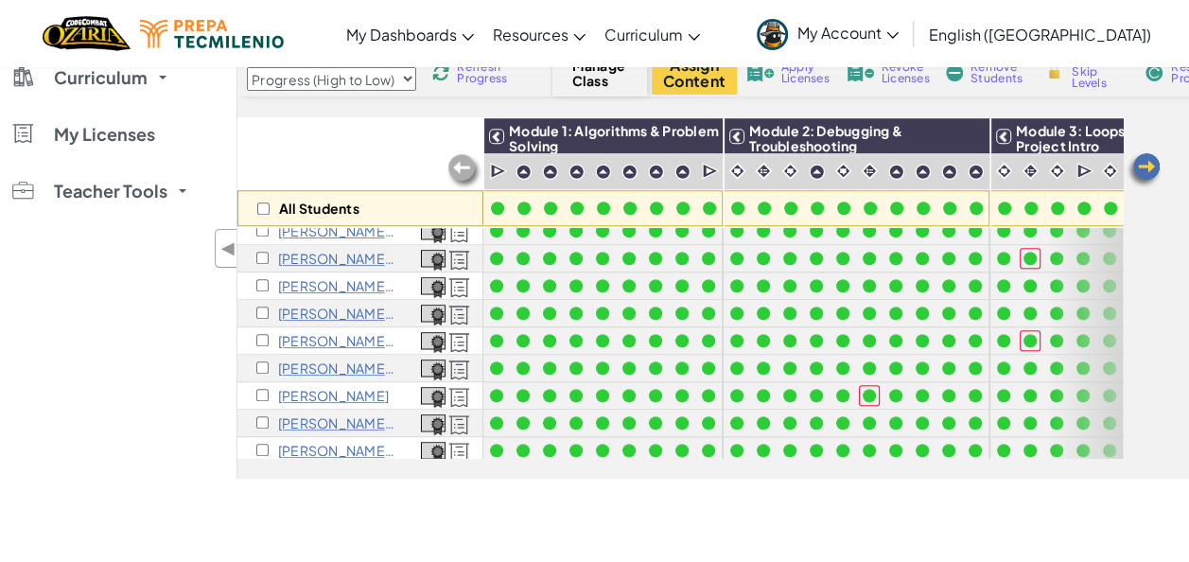
scroll to position [662, 0]
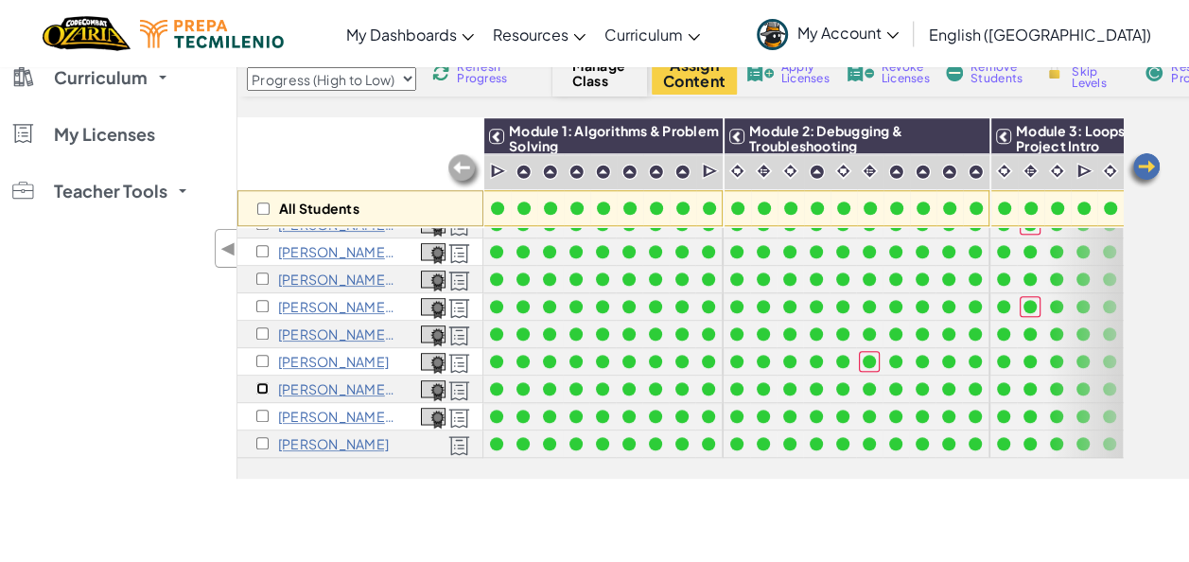
click at [261, 382] on input "checkbox" at bounding box center [262, 388] width 12 height 12
checkbox input "true"
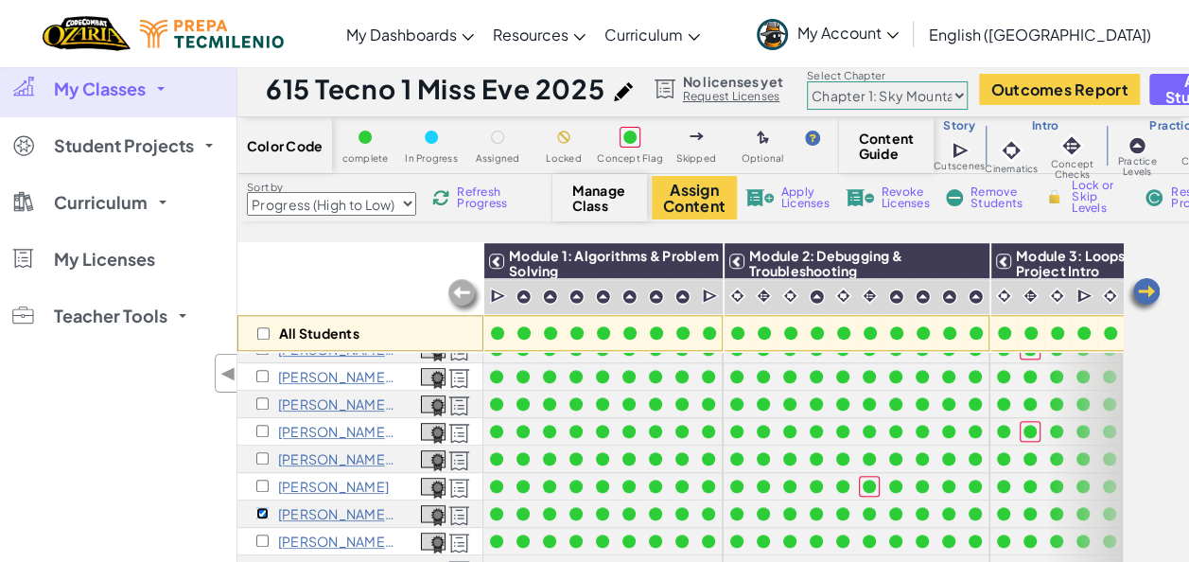
scroll to position [0, 0]
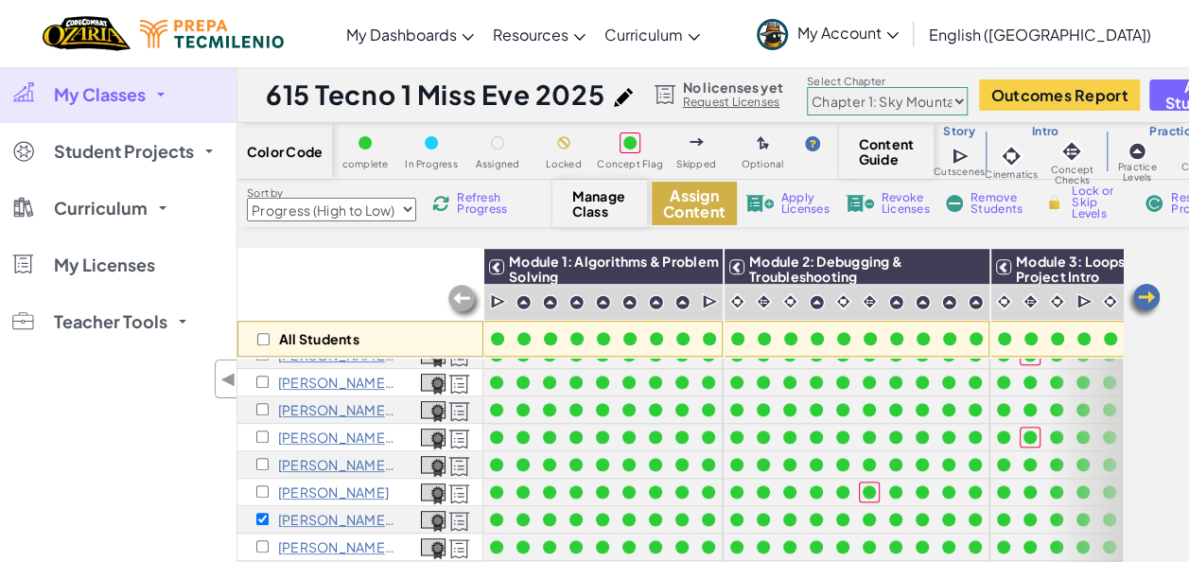
click at [690, 218] on button "Assign Content" at bounding box center [694, 203] width 85 height 43
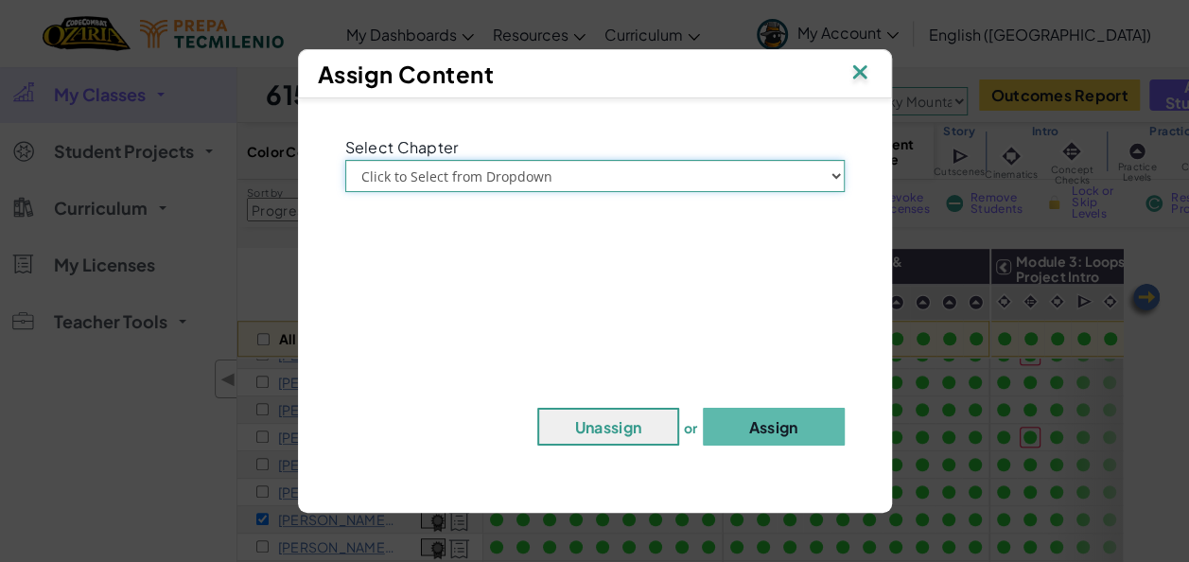
click at [537, 178] on select "Click to Select from Dropdown Chapter 1: [GEOGRAPHIC_DATA] Chapter 2: The Moon …" at bounding box center [594, 176] width 499 height 32
select select "Chapter 2: The Moon Dancers"
click at [345, 160] on select "Click to Select from Dropdown Chapter 1: [GEOGRAPHIC_DATA] Chapter 2: The Moon …" at bounding box center [594, 176] width 499 height 32
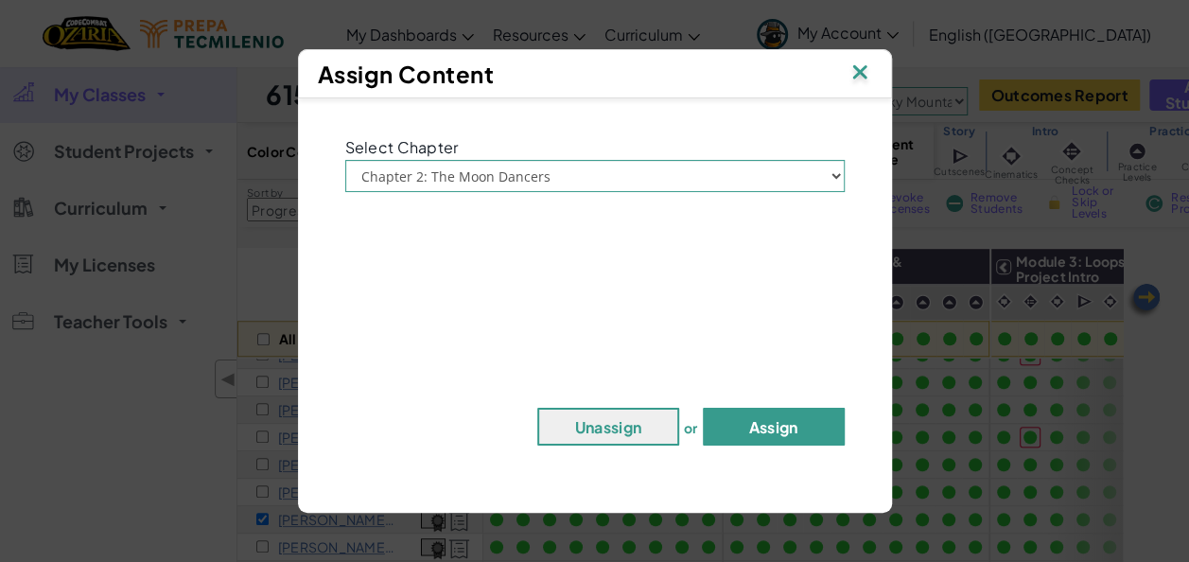
click at [771, 429] on button "Assign" at bounding box center [774, 427] width 142 height 38
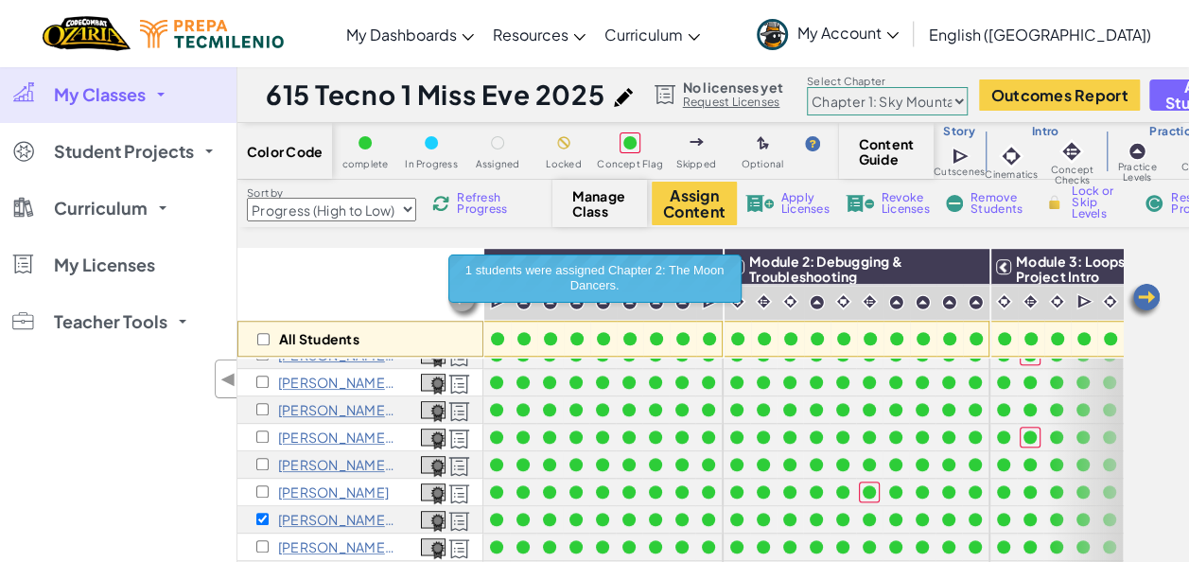
click at [926, 100] on select "Chapter 1: Sky Mountain Chapter 2: The Moon Dancers Chapter 3: The Phoenix Land…" at bounding box center [887, 101] width 161 height 28
select select "5d8a57abe8919b28d5113af1"
click at [807, 87] on select "Chapter 1: Sky Mountain Chapter 2: The Moon Dancers Chapter 3: The Phoenix Land…" at bounding box center [887, 101] width 161 height 28
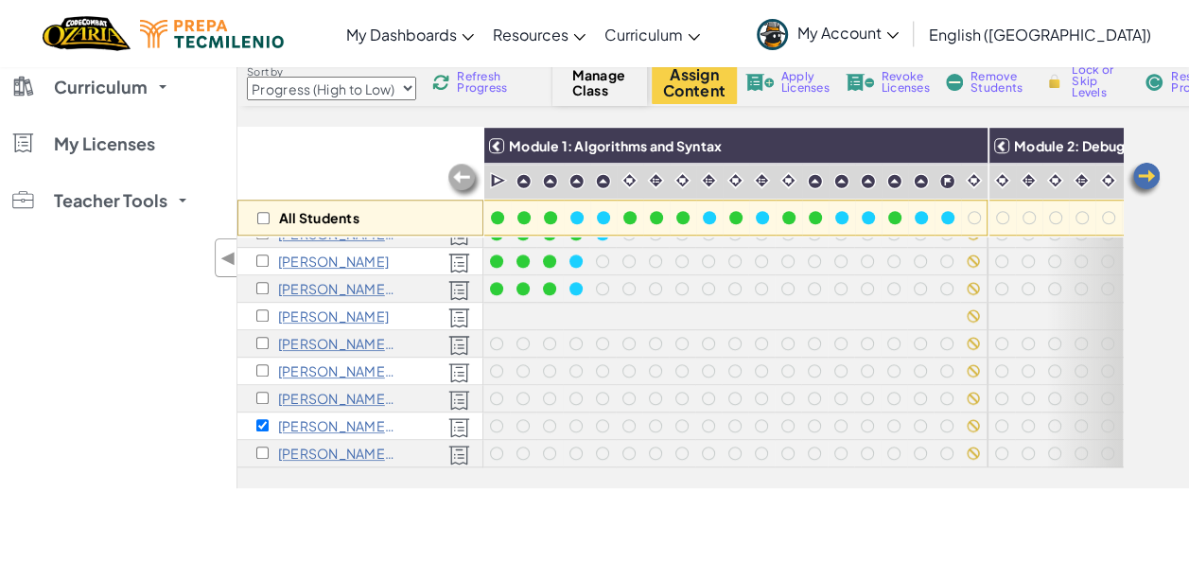
scroll to position [662, 0]
click at [295, 308] on p "[PERSON_NAME]" at bounding box center [333, 315] width 111 height 15
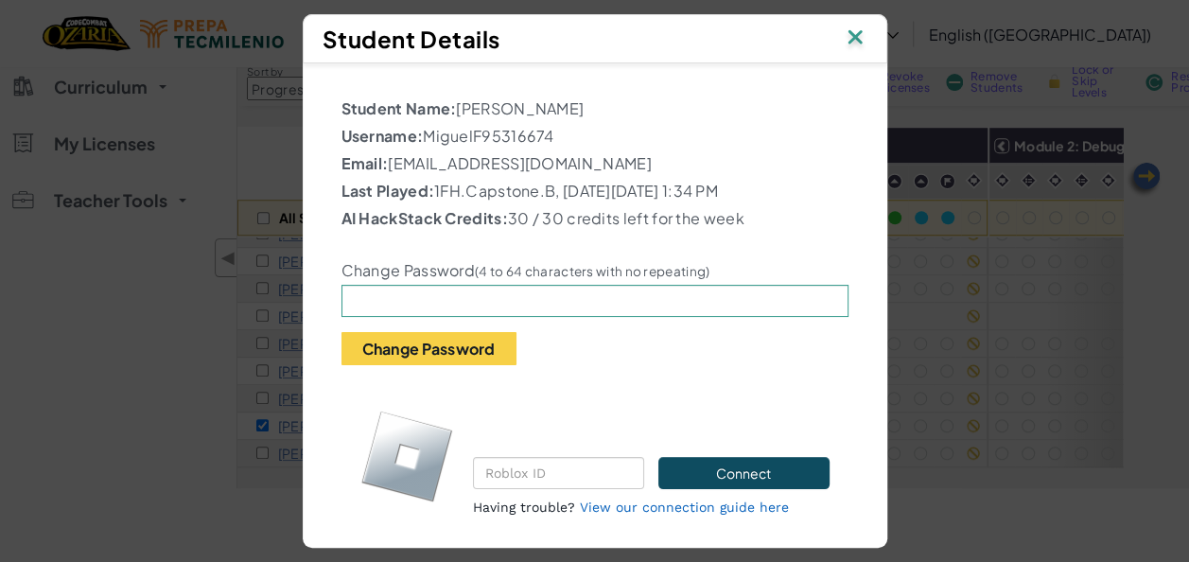
click at [862, 30] on img at bounding box center [855, 39] width 25 height 28
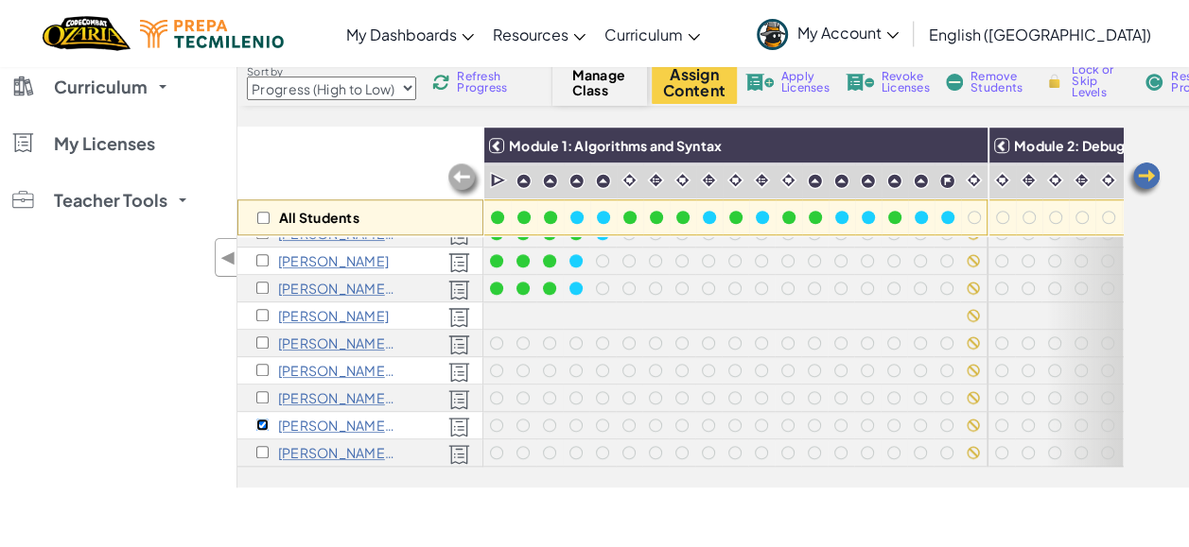
click at [260, 419] on input "checkbox" at bounding box center [262, 425] width 12 height 12
checkbox input "false"
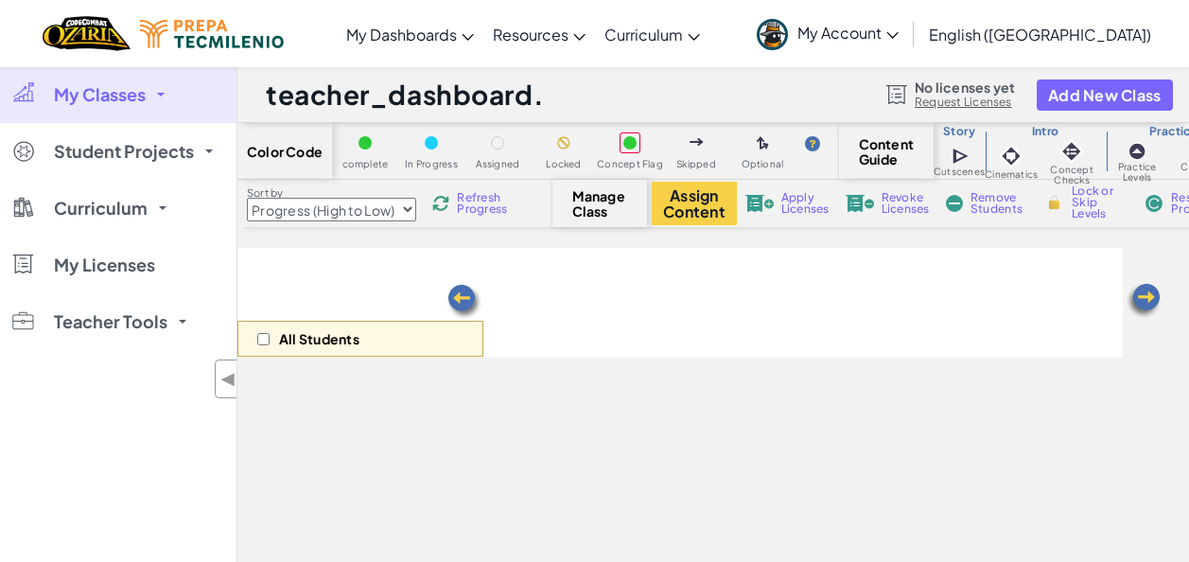
select select "Progress (High to Low)"
select select "5d8a57abe8919b28d5113af1"
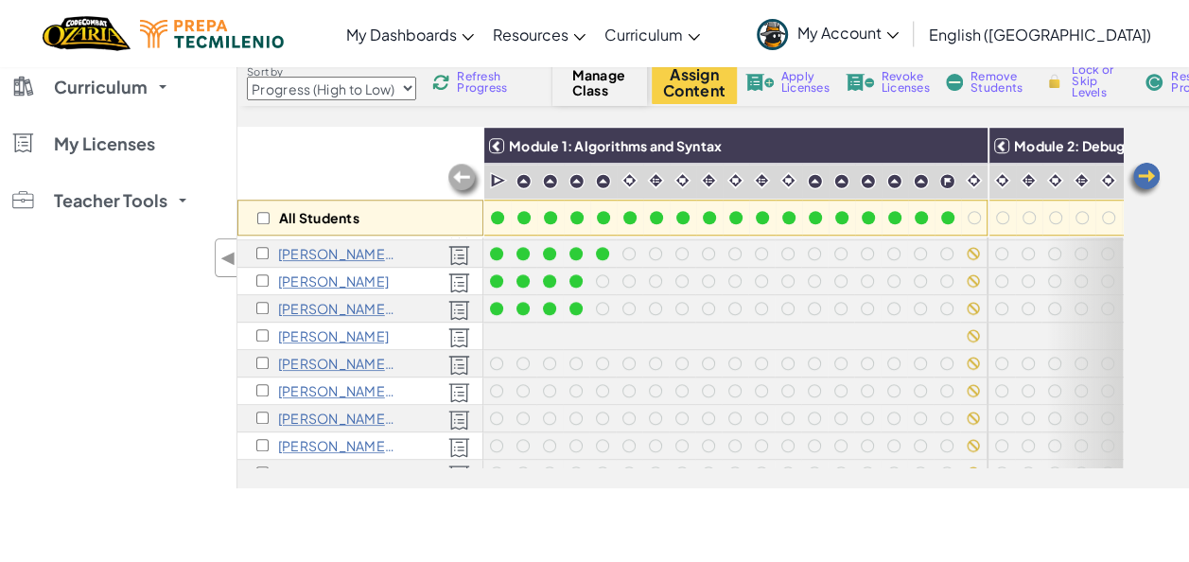
scroll to position [662, 0]
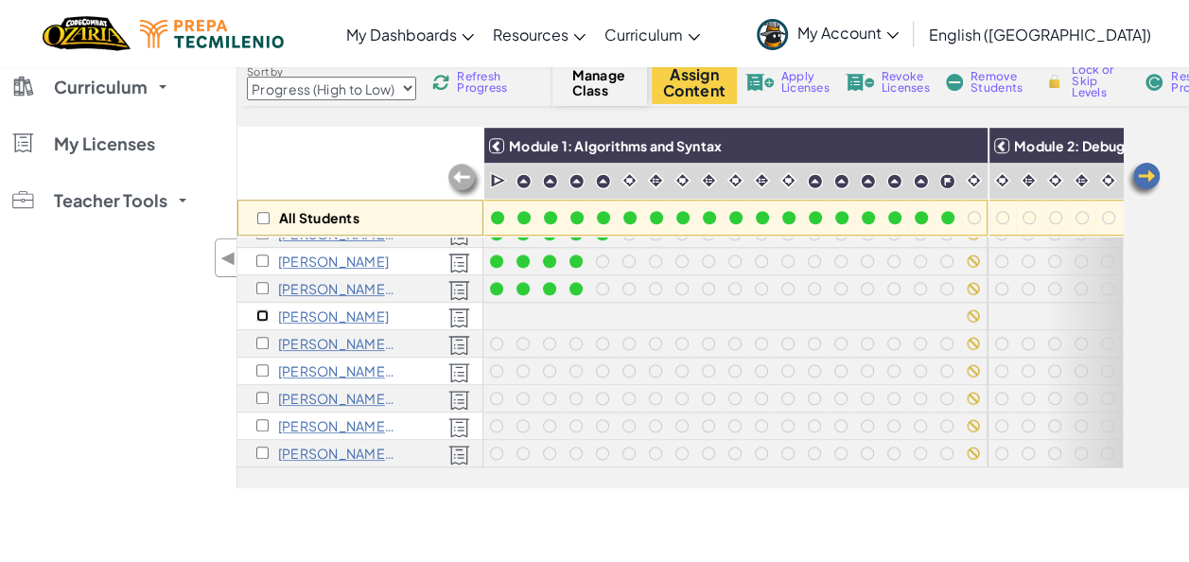
click at [259, 309] on input "checkbox" at bounding box center [262, 315] width 12 height 12
checkbox input "true"
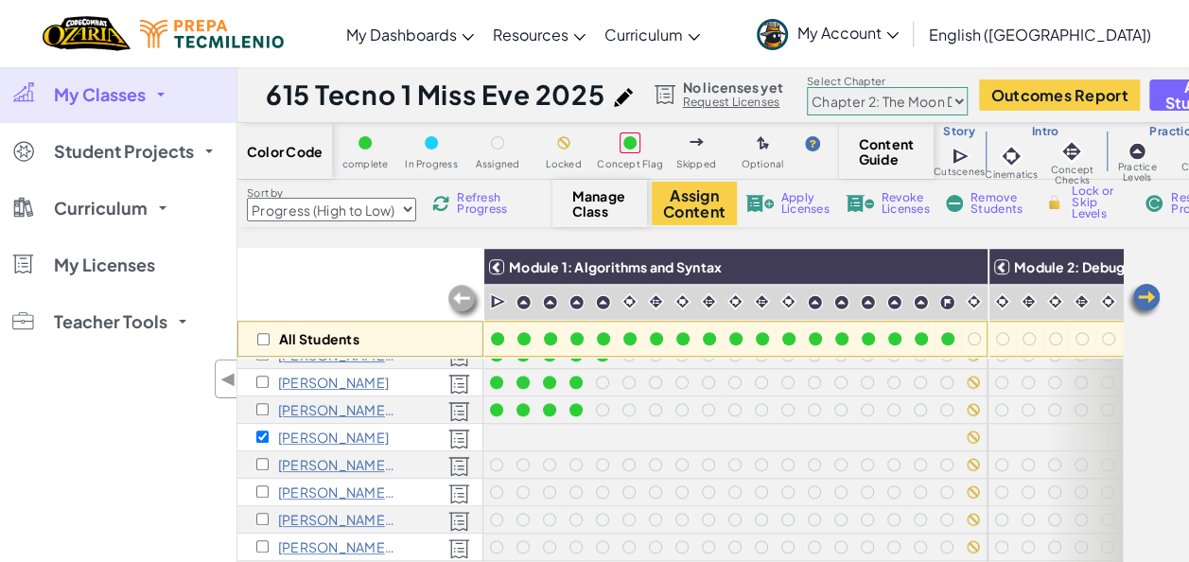
click at [882, 108] on select "Chapter 1: Sky Mountain Chapter 2: The Moon Dancers Chapter 3: The Phoenix Land…" at bounding box center [887, 101] width 161 height 28
click at [807, 87] on select "Chapter 1: Sky Mountain Chapter 2: The Moon Dancers Chapter 3: The Phoenix Land…" at bounding box center [887, 101] width 161 height 28
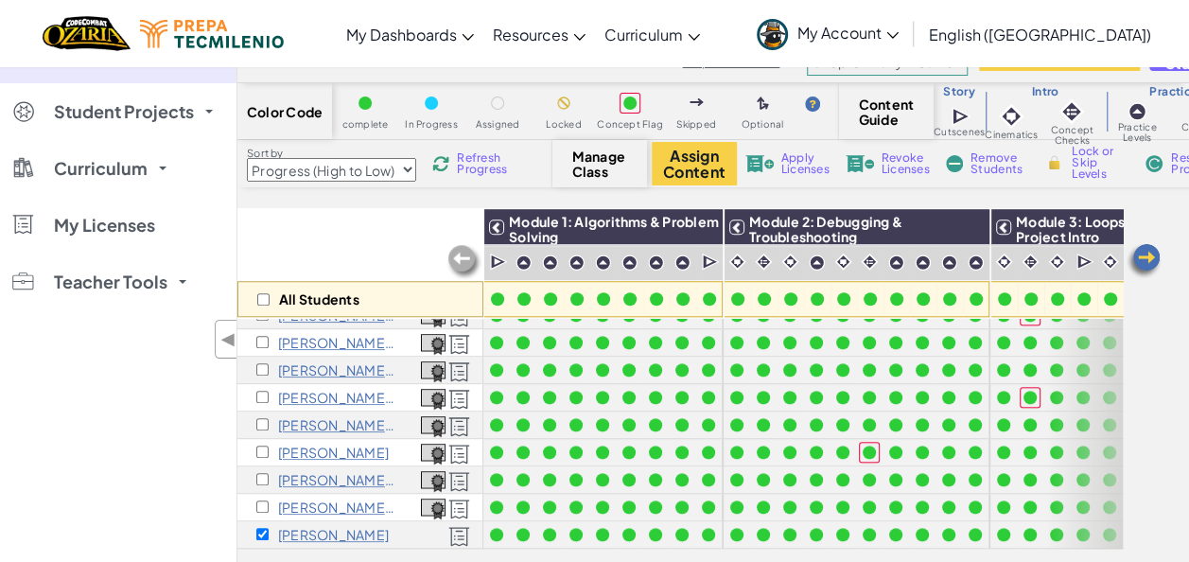
scroll to position [36, 0]
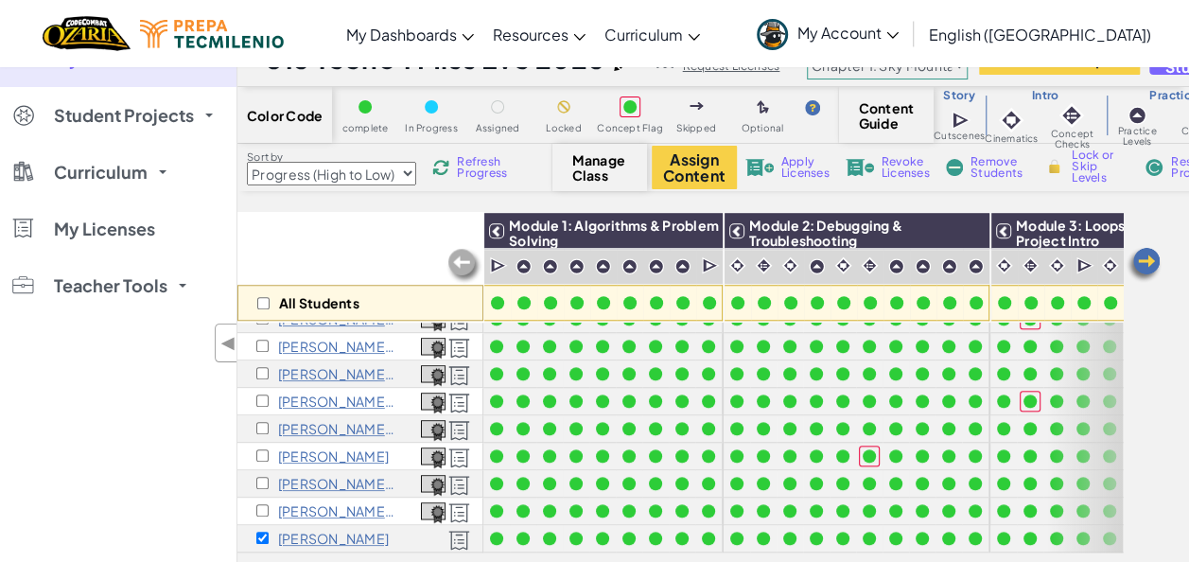
click at [1169, 160] on div "Assign Content Apply Licenses Revoke Licenses Remove Students Lock or Skip Leve…" at bounding box center [983, 167] width 662 height 43
click at [1158, 163] on img at bounding box center [1153, 167] width 19 height 17
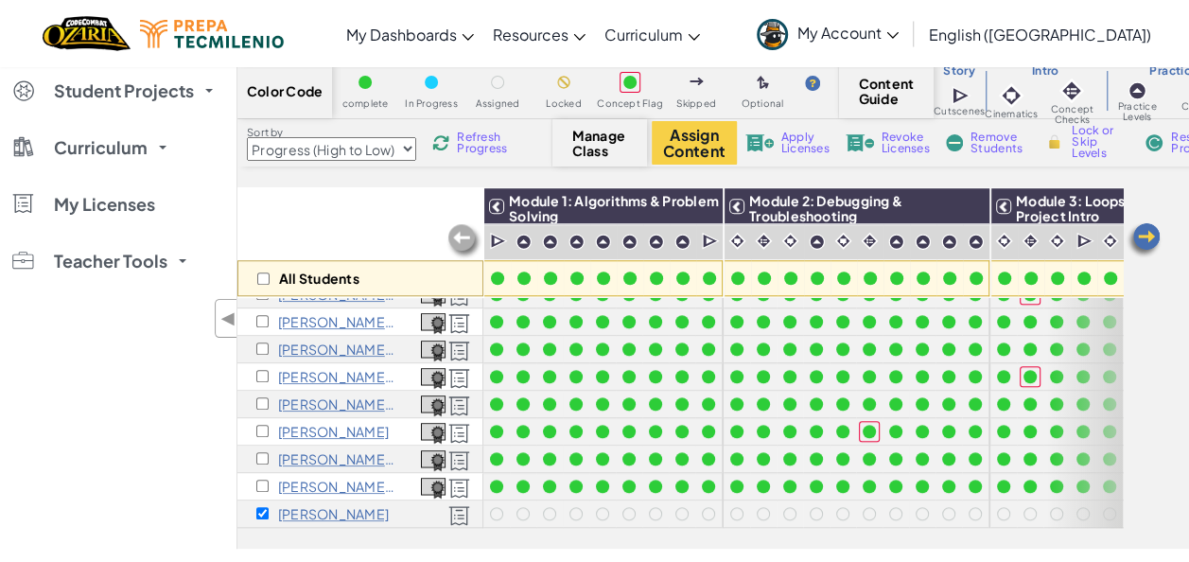
scroll to position [0, 0]
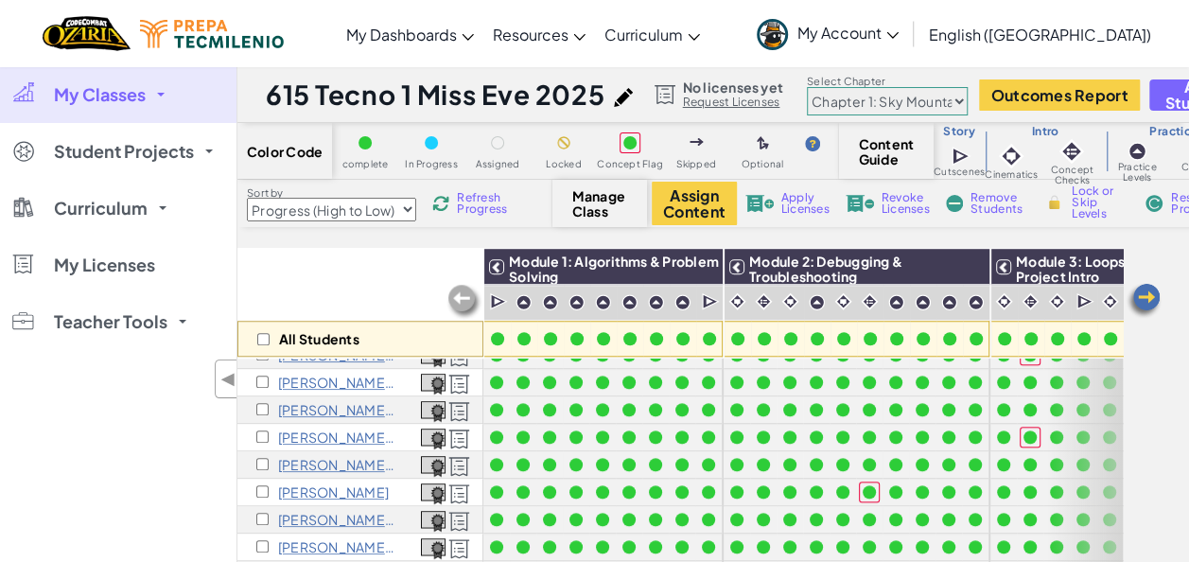
click at [884, 96] on select "Chapter 1: Sky Mountain Chapter 2: The Moon Dancers Chapter 3: The Phoenix Land…" at bounding box center [887, 101] width 161 height 28
select select "5d8a57abe8919b28d5113af1"
click at [807, 87] on select "Chapter 1: Sky Mountain Chapter 2: The Moon Dancers Chapter 3: The Phoenix Land…" at bounding box center [887, 101] width 161 height 28
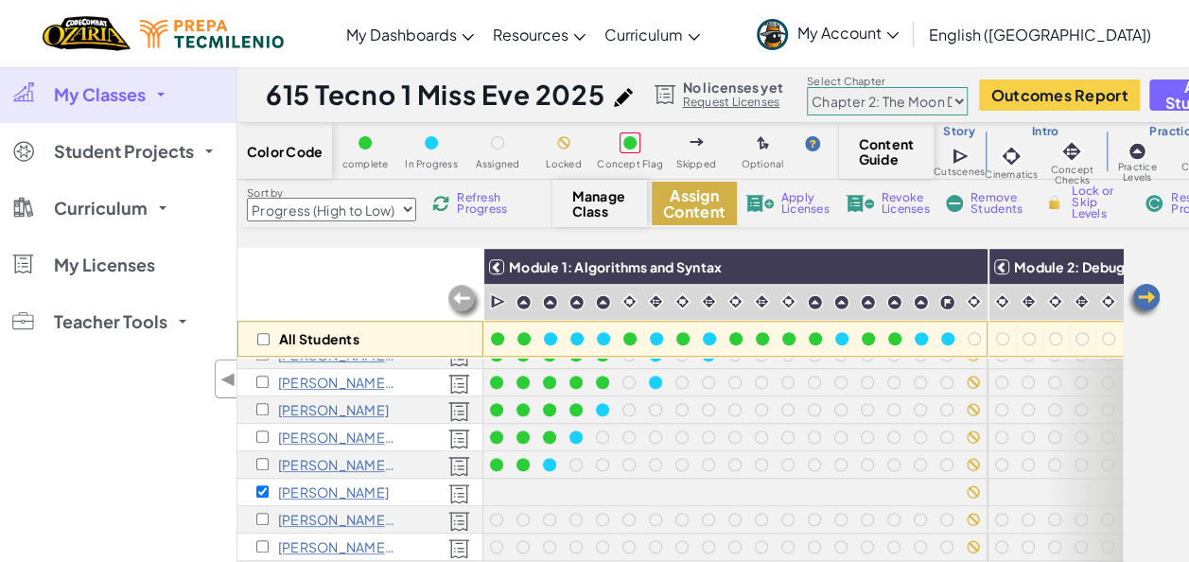
click at [698, 208] on button "Assign Content" at bounding box center [694, 203] width 85 height 43
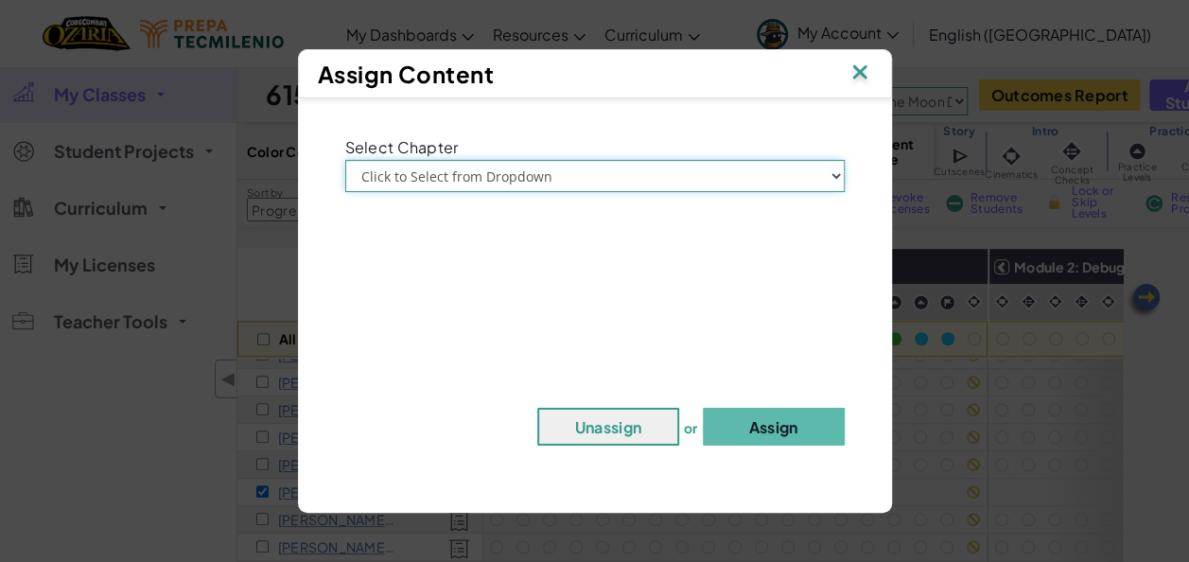
click at [587, 172] on select "Click to Select from Dropdown Chapter 1: [GEOGRAPHIC_DATA] Chapter 2: The Moon …" at bounding box center [594, 176] width 499 height 32
select select "Chapter 2: The Moon Dancers"
click at [345, 160] on select "Click to Select from Dropdown Chapter 1: [GEOGRAPHIC_DATA] Chapter 2: The Moon …" at bounding box center [594, 176] width 499 height 32
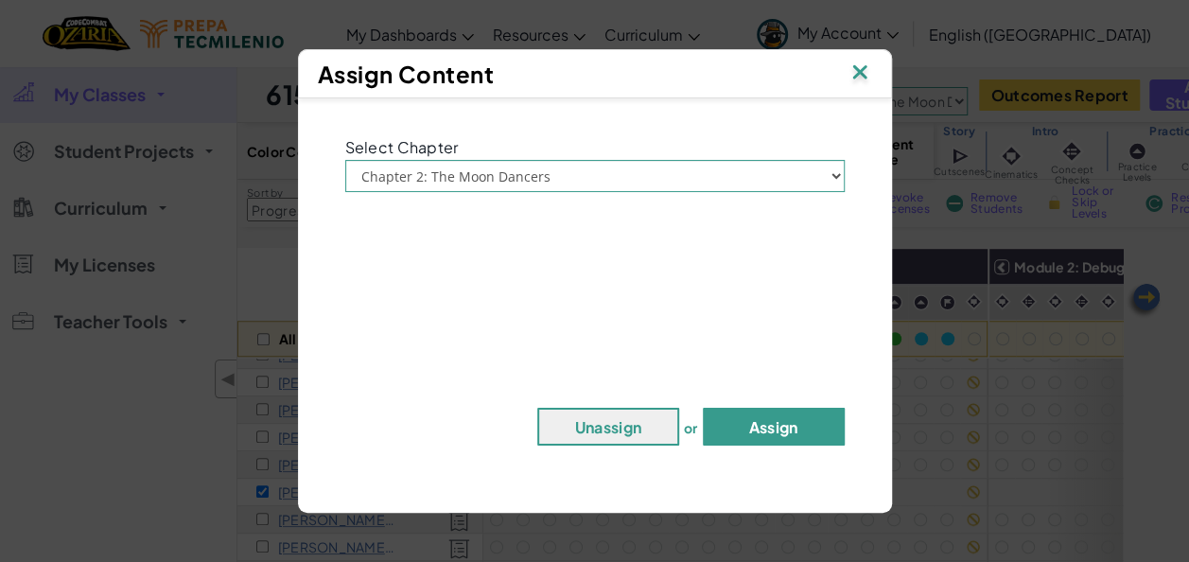
click at [741, 424] on button "Assign" at bounding box center [774, 427] width 142 height 38
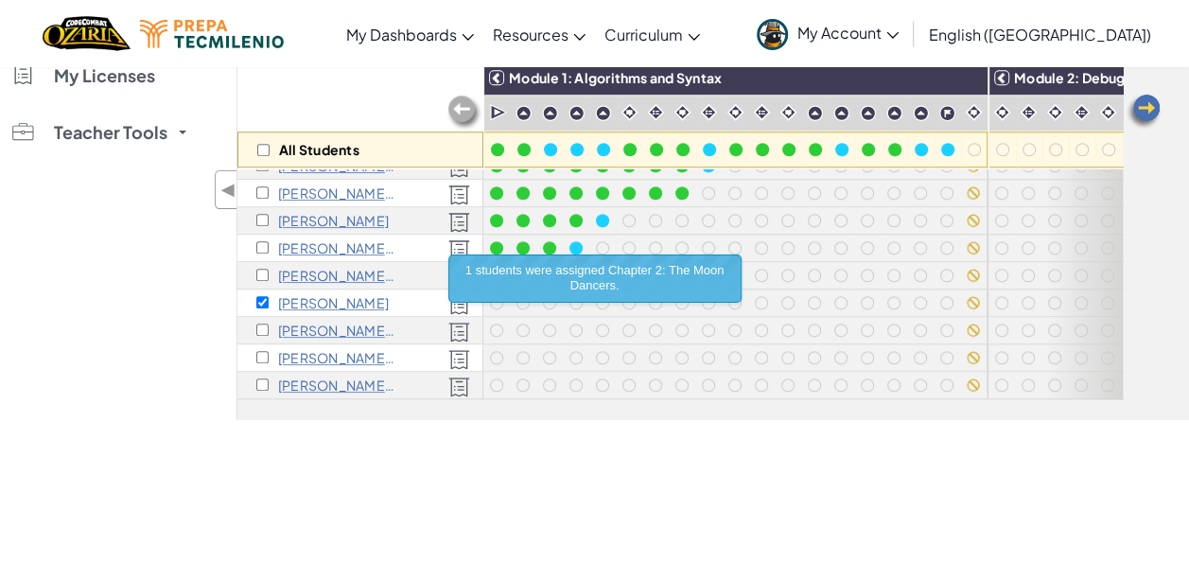
scroll to position [181, 0]
